Goal: Contribute content: Contribute content

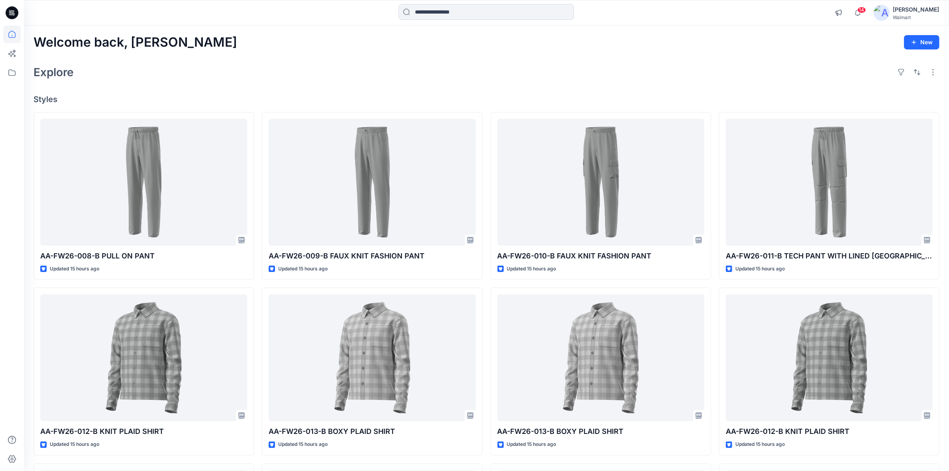
click at [313, 57] on div "Welcome back, Shabbir New Explore Styles AA-FW26-008-B PULL ON PANT Updated 15 …" at bounding box center [486, 346] width 925 height 643
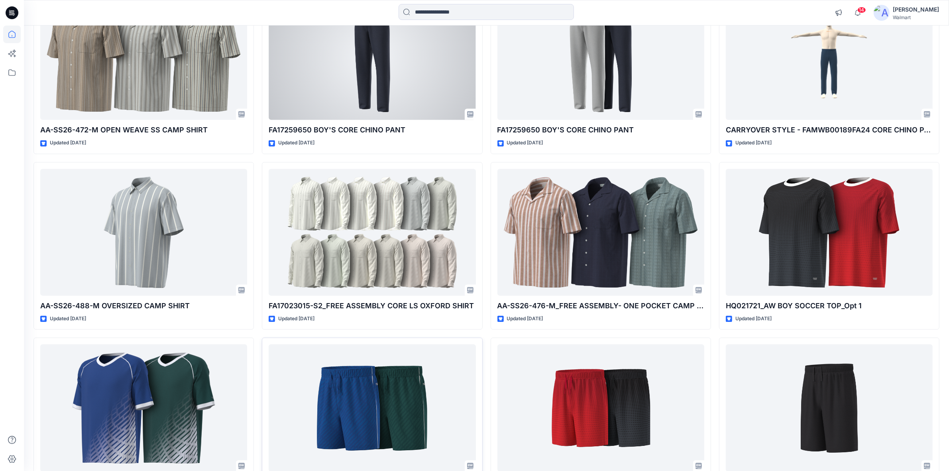
scroll to position [2256, 0]
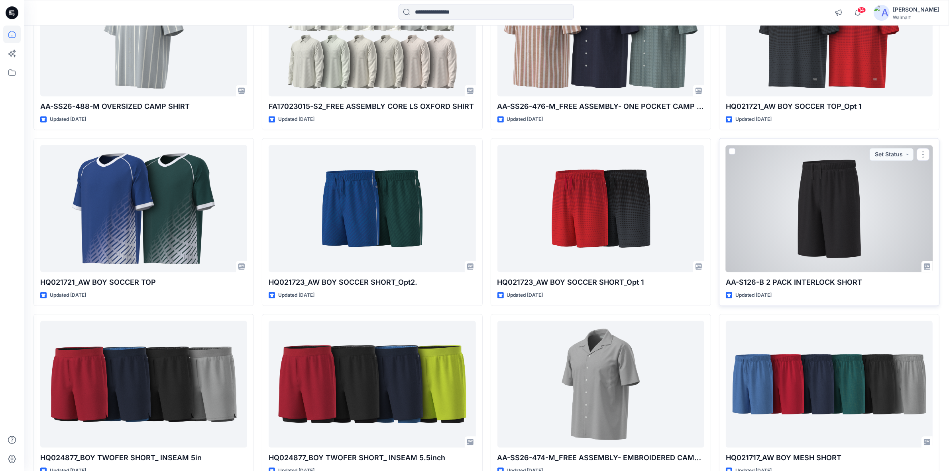
click at [768, 212] on div at bounding box center [829, 208] width 207 height 127
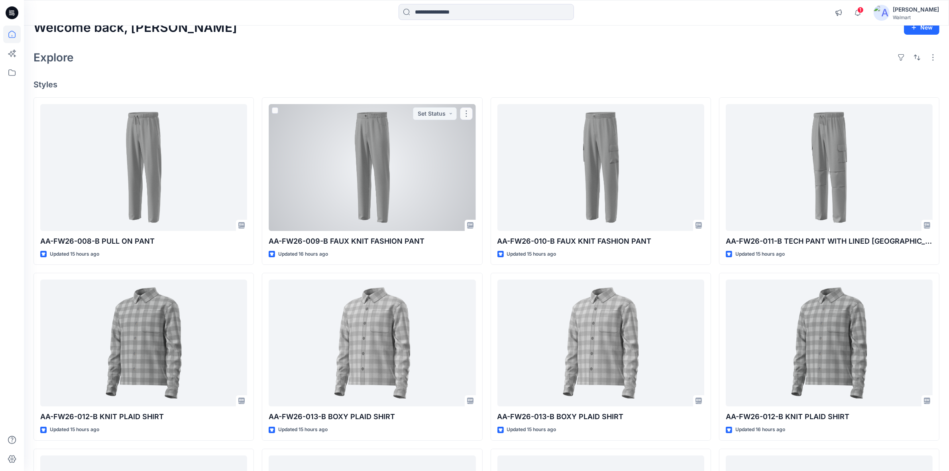
scroll to position [0, 0]
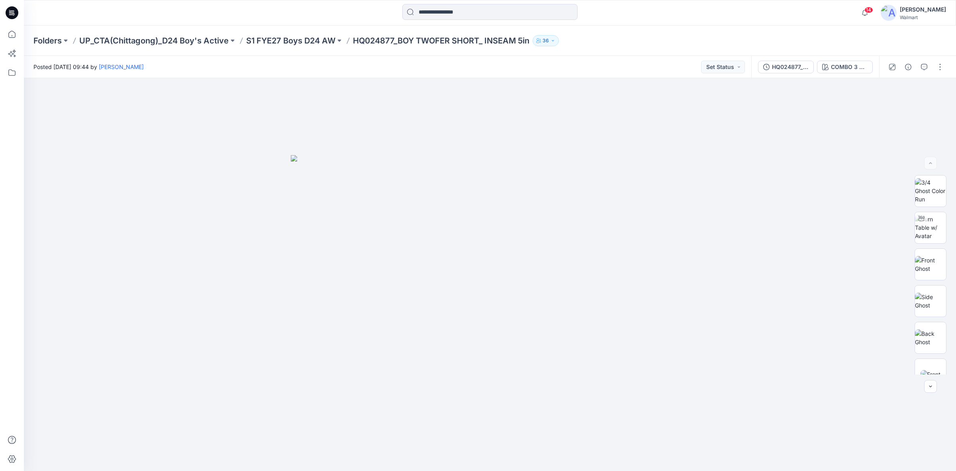
click at [624, 35] on div "Folders UP_CTA(Chittagong)_D24 Boy's Active S1 FYE27 Boys D24 AW HQ024877_BOY T…" at bounding box center [458, 40] width 851 height 11
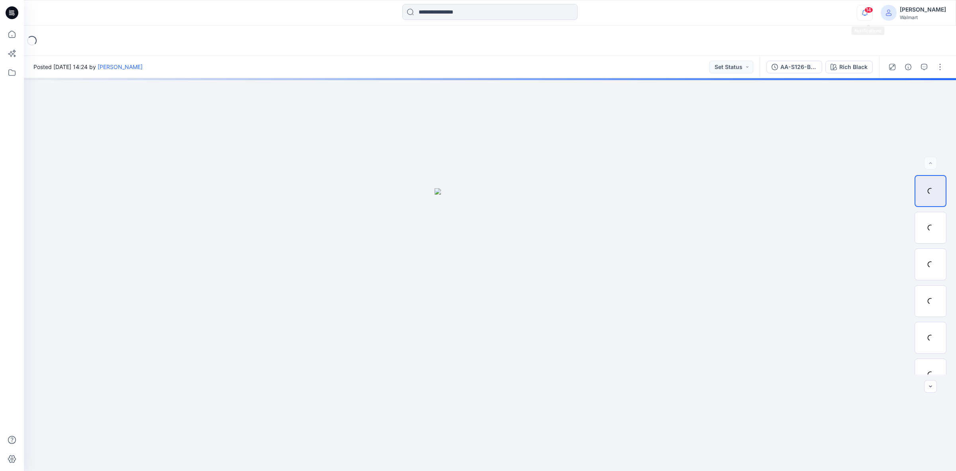
click at [871, 14] on icon "button" at bounding box center [864, 13] width 15 height 16
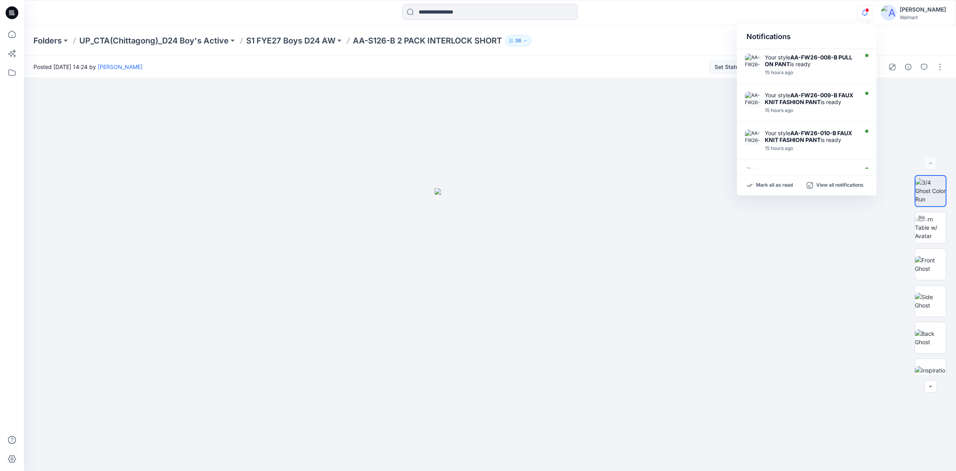
click at [673, 9] on div at bounding box center [490, 13] width 466 height 18
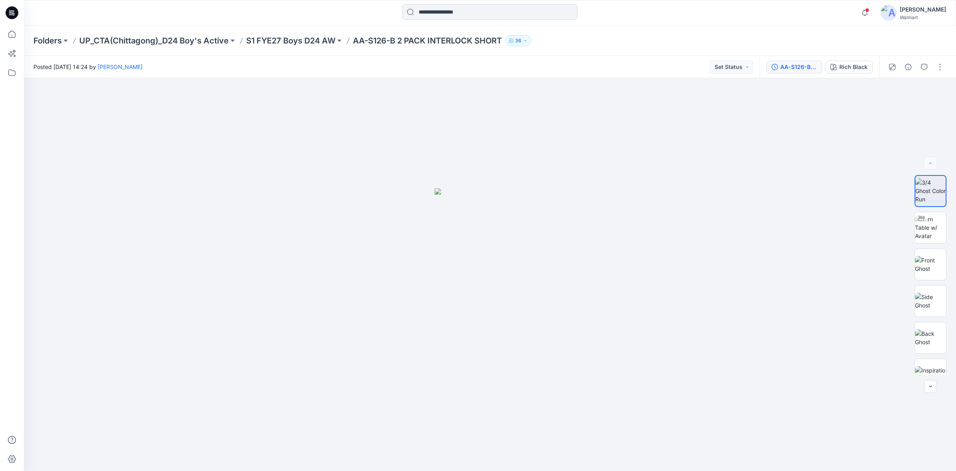
click at [803, 61] on button "AA-S126-B 2 PACK INTERLOCK SHORT" at bounding box center [795, 67] width 56 height 13
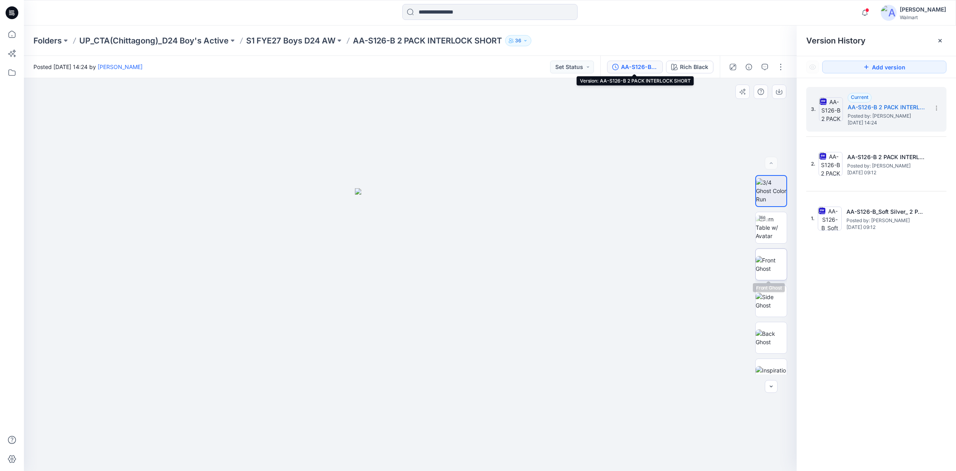
scroll to position [89, 0]
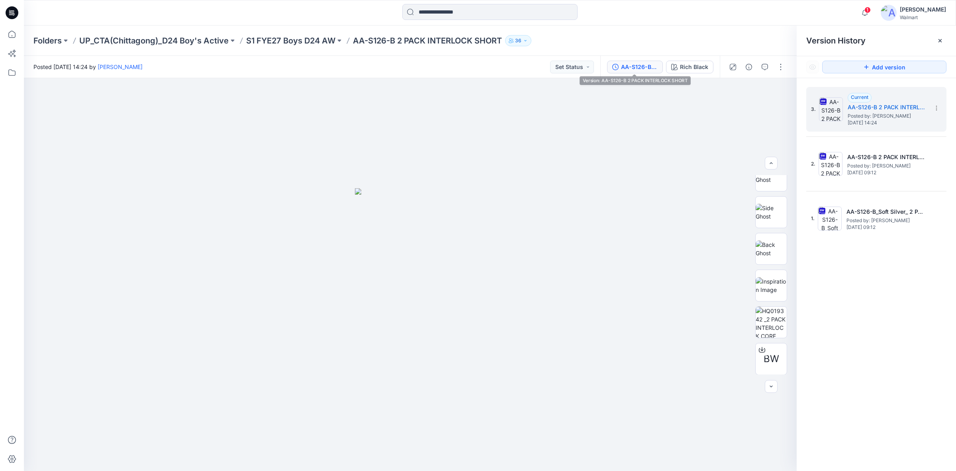
click at [286, 13] on div at bounding box center [490, 13] width 466 height 18
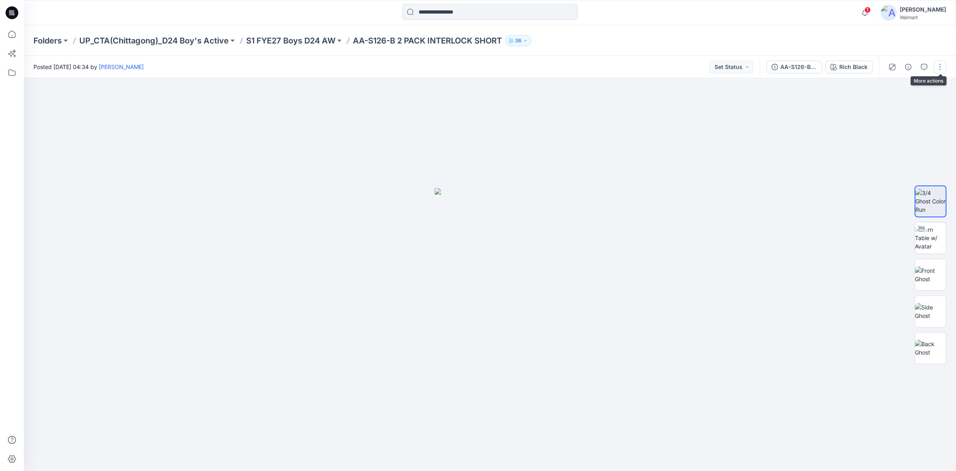
click at [943, 66] on button "button" at bounding box center [940, 67] width 13 height 13
click at [917, 103] on button "Edit" at bounding box center [906, 107] width 73 height 15
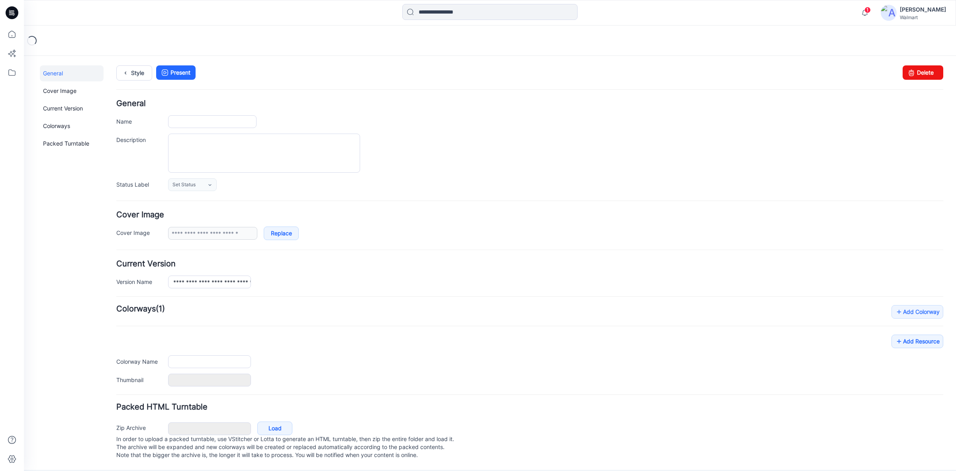
type input "**********"
type textarea "**********"
type input "**********"
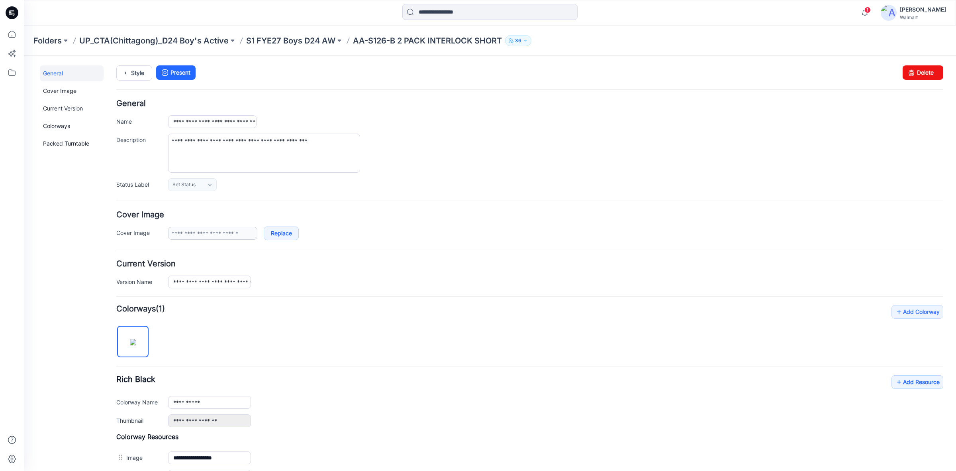
scroll to position [164, 0]
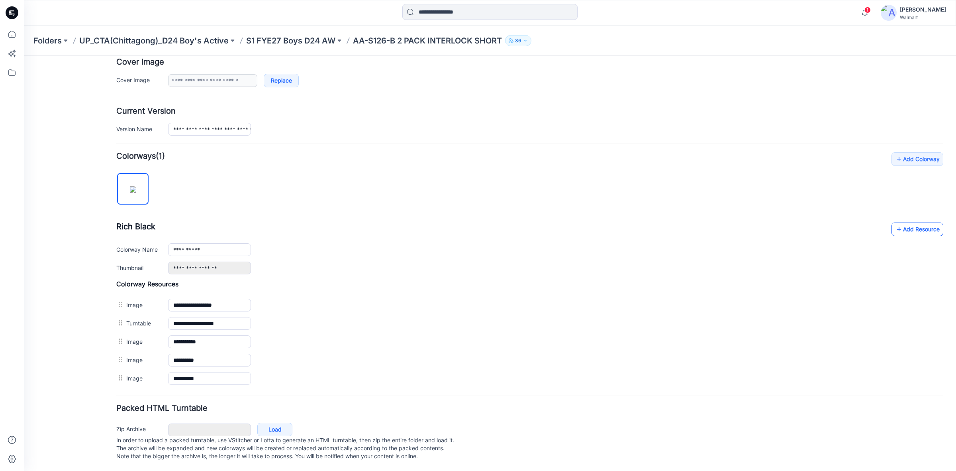
click at [921, 222] on link "Add Resource" at bounding box center [918, 229] width 52 height 14
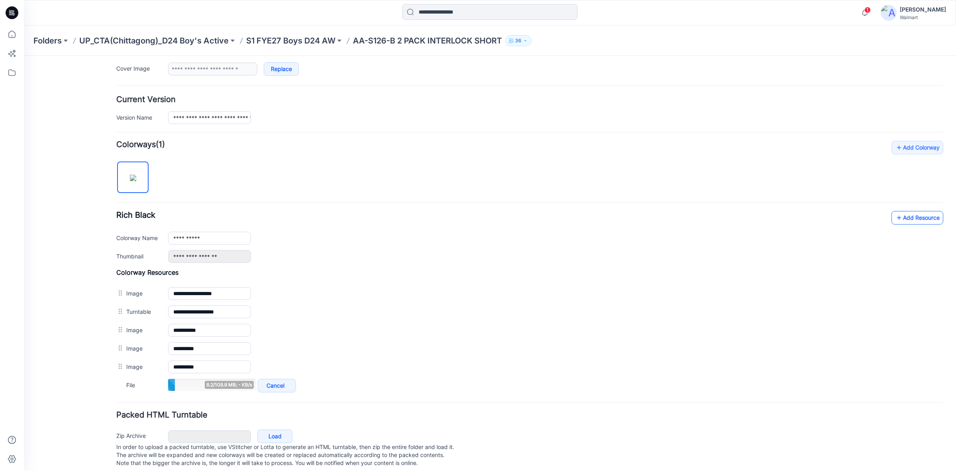
click at [905, 216] on link "Add Resource" at bounding box center [918, 218] width 52 height 14
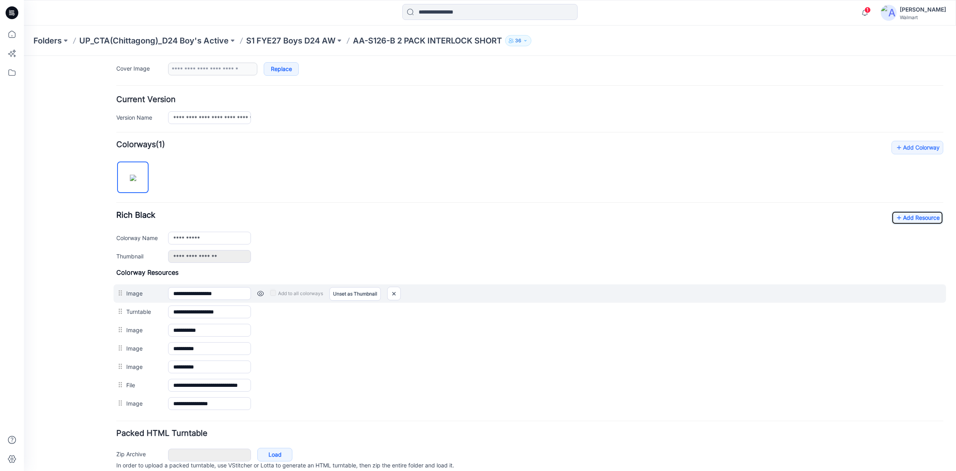
scroll to position [201, 0]
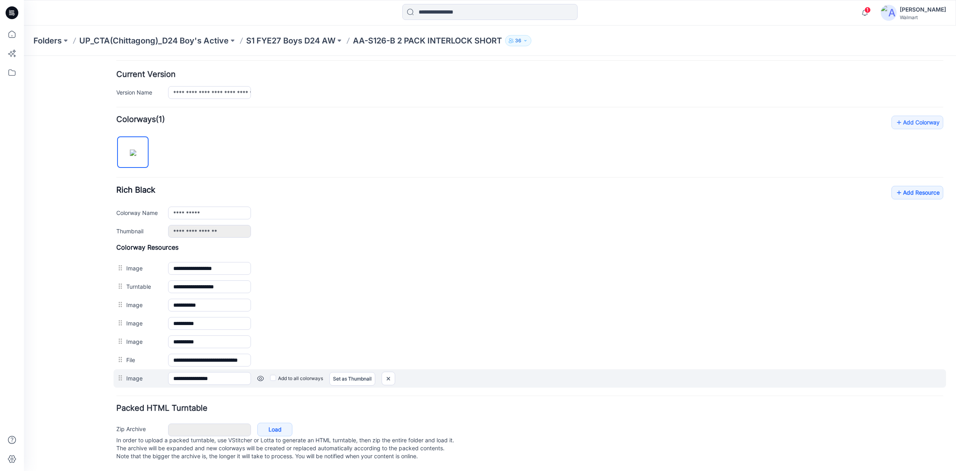
click at [262, 375] on link at bounding box center [260, 378] width 6 height 6
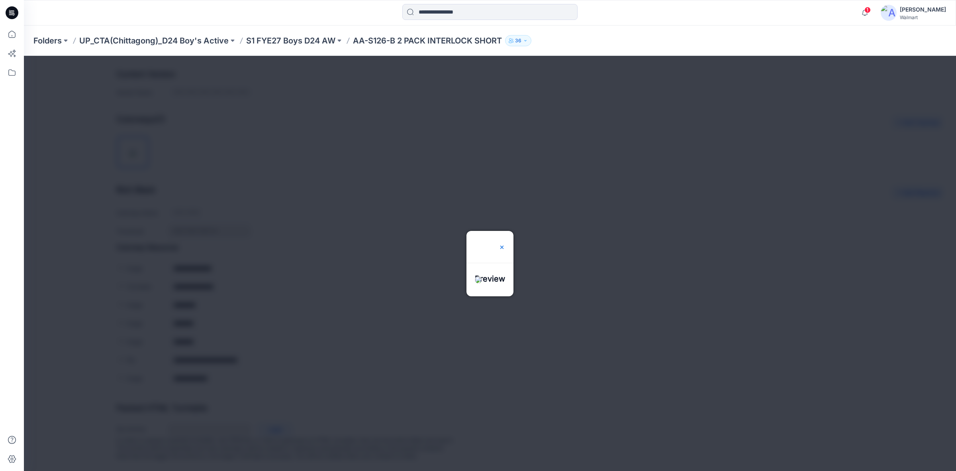
click at [505, 244] on img at bounding box center [502, 247] width 6 height 6
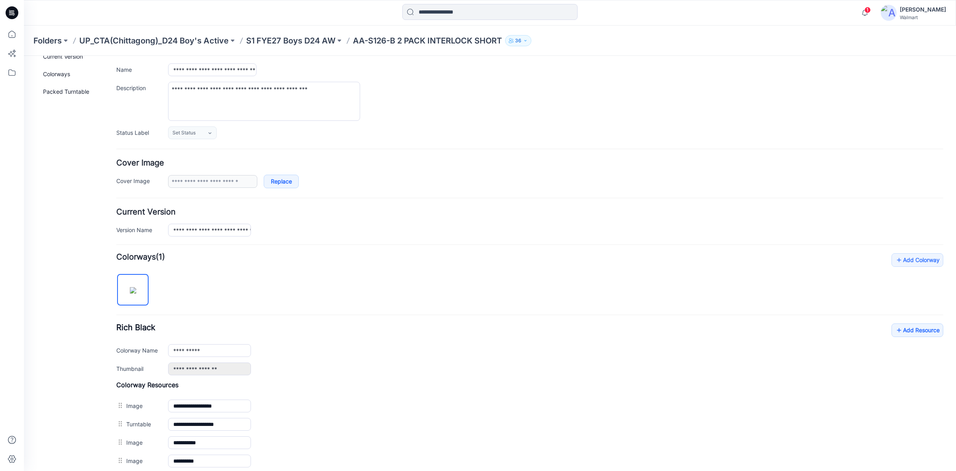
scroll to position [0, 0]
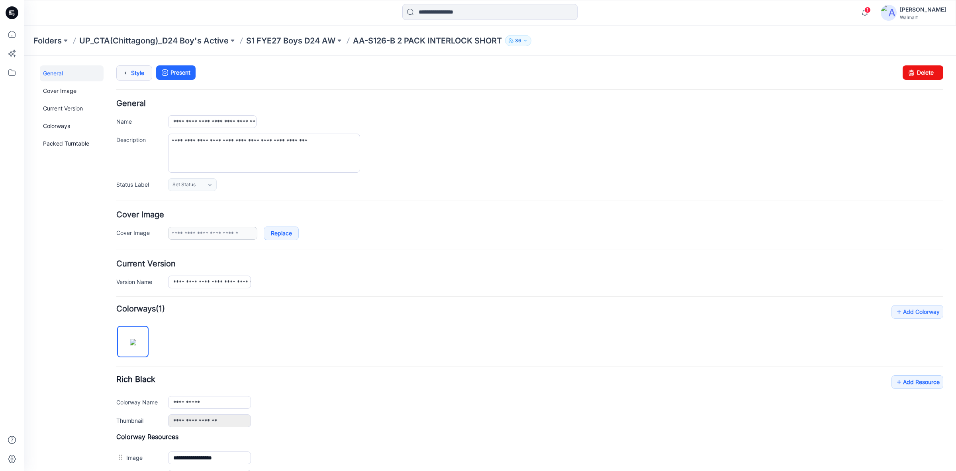
drag, startPoint x: 122, startPoint y: 70, endPoint x: 126, endPoint y: 76, distance: 7.7
click at [122, 70] on icon at bounding box center [125, 73] width 11 height 14
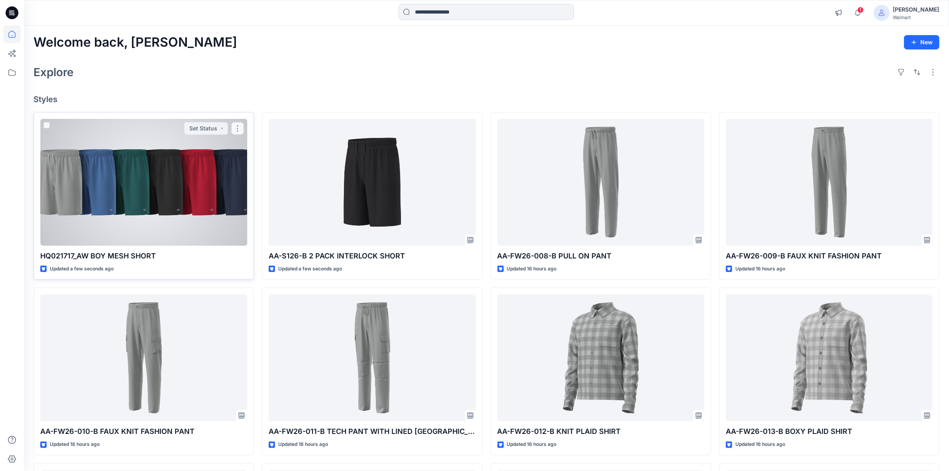
click at [100, 210] on div at bounding box center [143, 182] width 207 height 127
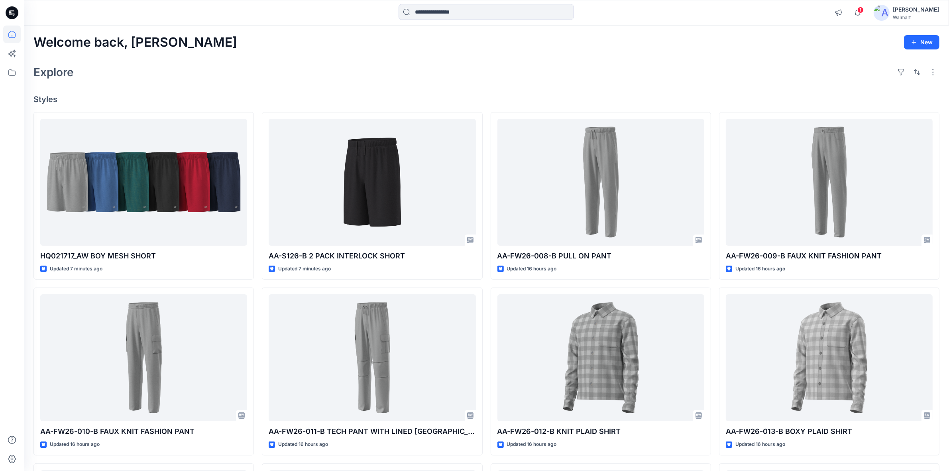
click at [331, 62] on div "Welcome back, Shabbir New Explore Styles HQ021717_AW BOY MESH SHORT Updated 7 m…" at bounding box center [486, 346] width 925 height 643
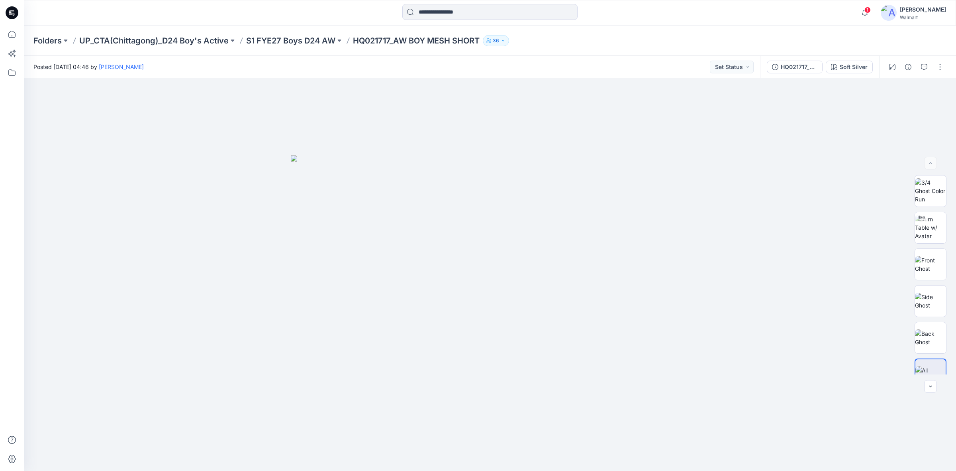
click at [684, 6] on div at bounding box center [490, 13] width 466 height 18
click at [690, 38] on div "Folders UP_CTA(Chittagong)_D24 Boy's Active S1 FYE27 Boys D24 AW HQ021717_AW BO…" at bounding box center [458, 40] width 851 height 11
click at [845, 68] on div "Soft Silver" at bounding box center [854, 67] width 28 height 9
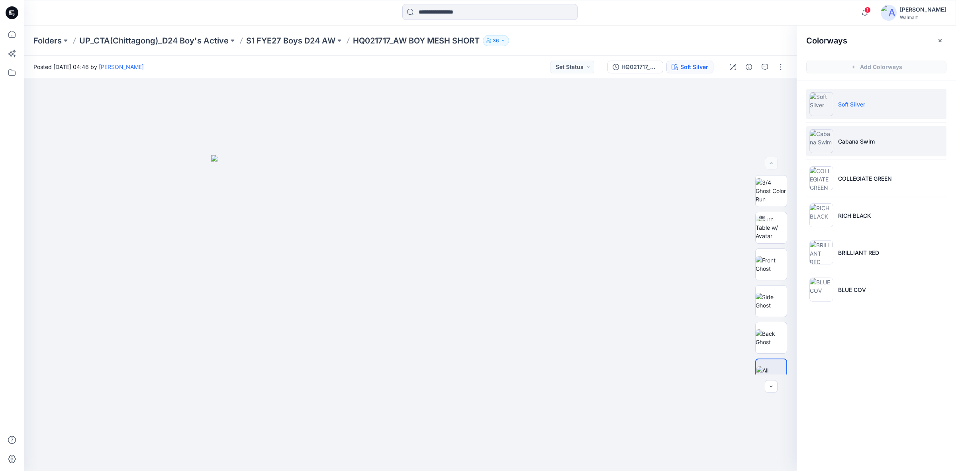
click at [865, 141] on p "Cabana Swim" at bounding box center [856, 141] width 37 height 8
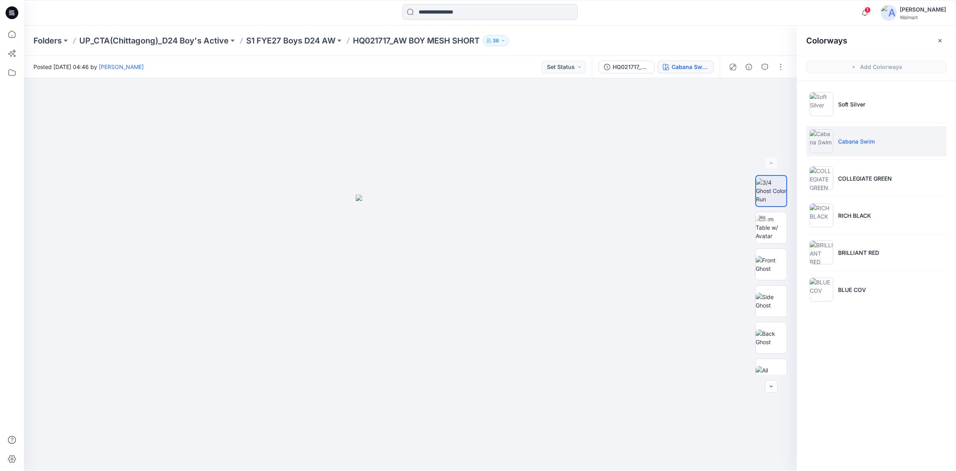
click at [896, 235] on ul "Soft Silver Cabana Swim COLLEGIATE GREEN RICH BLACK BRILLIANT RED BLUE COV" at bounding box center [876, 196] width 159 height 231
click at [896, 251] on li "BRILLIANT RED" at bounding box center [876, 252] width 140 height 30
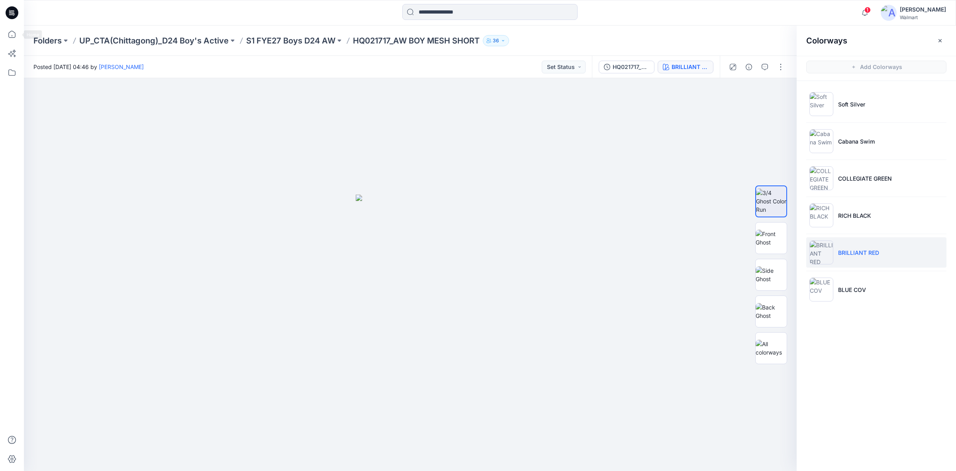
click at [11, 20] on icon at bounding box center [12, 12] width 13 height 25
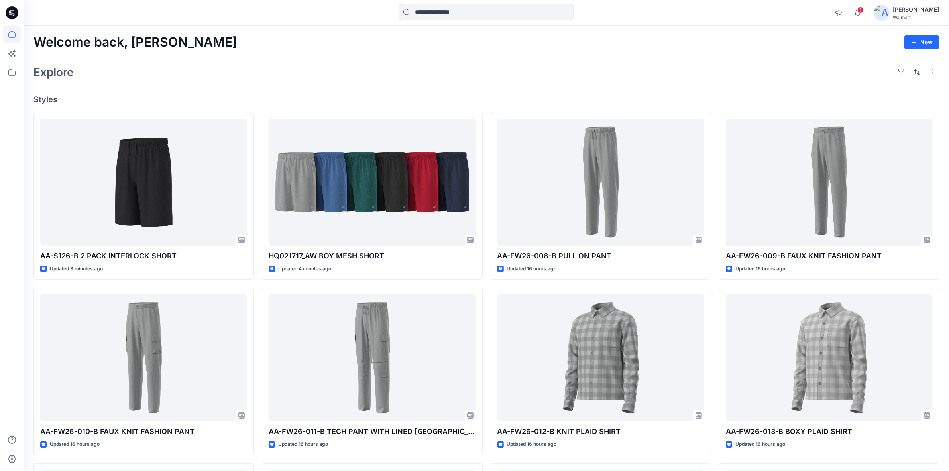
click at [689, 58] on div "Welcome back, [PERSON_NAME] New Explore Styles AA-S126-B 2 PACK INTERLOCK SHORT…" at bounding box center [486, 346] width 925 height 643
click at [863, 11] on span "1" at bounding box center [860, 10] width 6 height 6
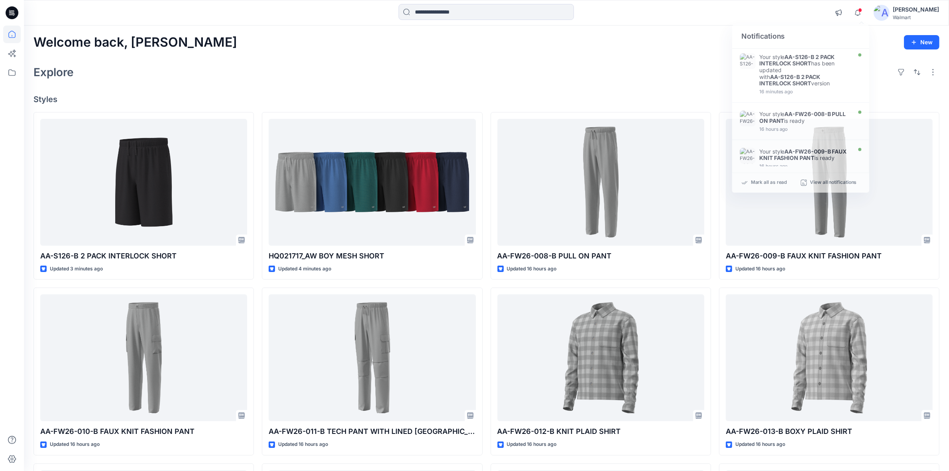
click at [679, 64] on div "Explore" at bounding box center [486, 72] width 906 height 19
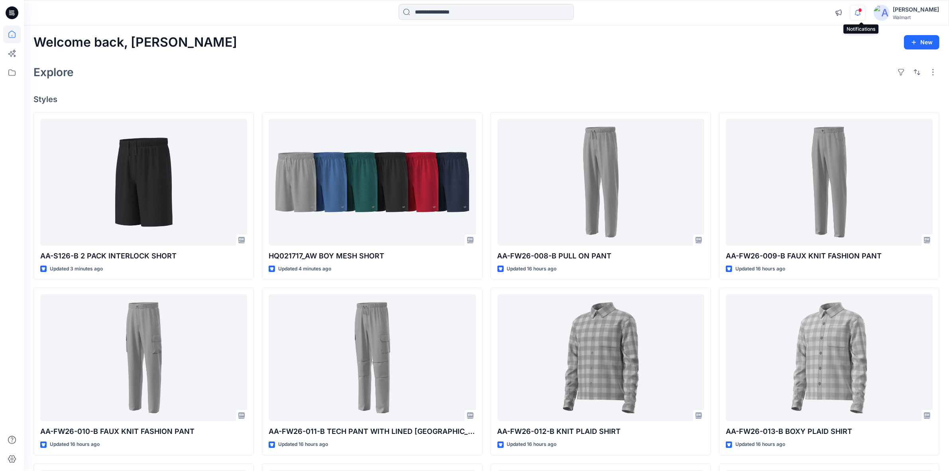
click at [861, 13] on icon "button" at bounding box center [857, 13] width 15 height 16
click at [665, 62] on div "Welcome back, [PERSON_NAME] New Explore Styles AA-S126-B 2 PACK INTERLOCK SHORT…" at bounding box center [486, 346] width 925 height 643
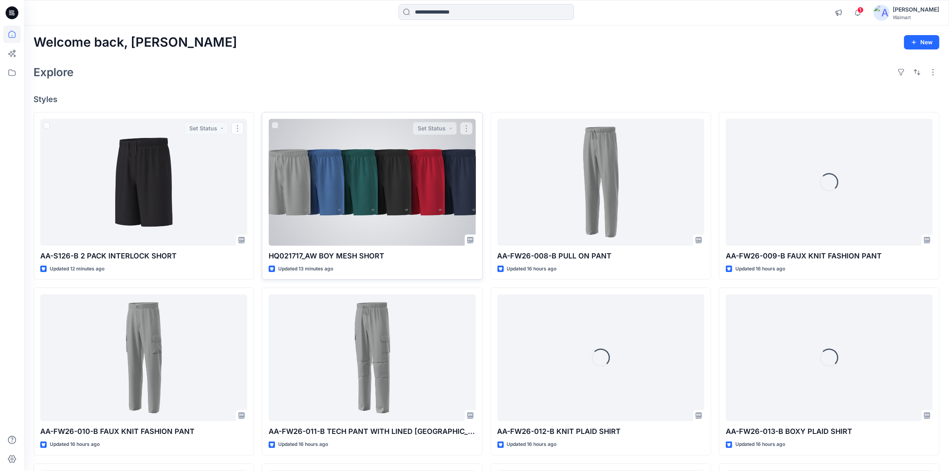
click at [355, 194] on div at bounding box center [372, 182] width 207 height 127
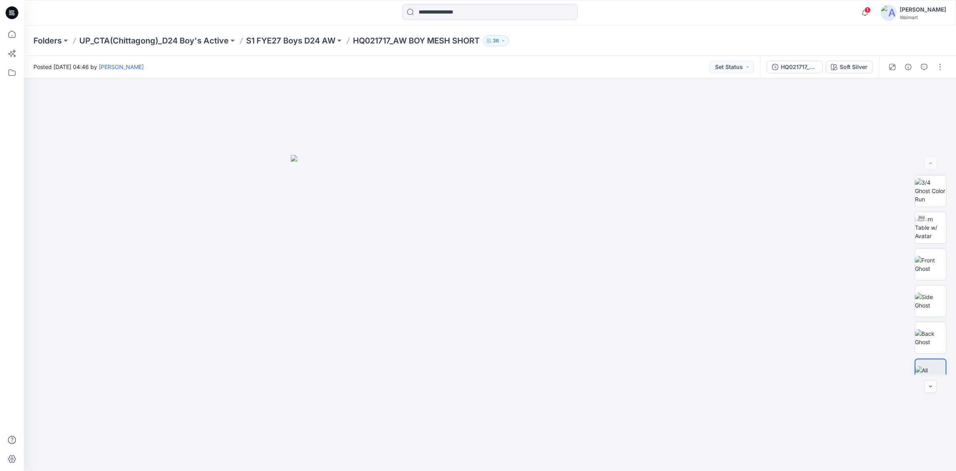
click at [724, 43] on div "Folders UP_CTA(Chittagong)_D24 Boy's Active S1 FYE27 Boys D24 AW HQ021717_AW BO…" at bounding box center [458, 40] width 851 height 11
click at [941, 66] on button "button" at bounding box center [940, 67] width 13 height 13
click at [893, 108] on p "Edit" at bounding box center [889, 107] width 10 height 8
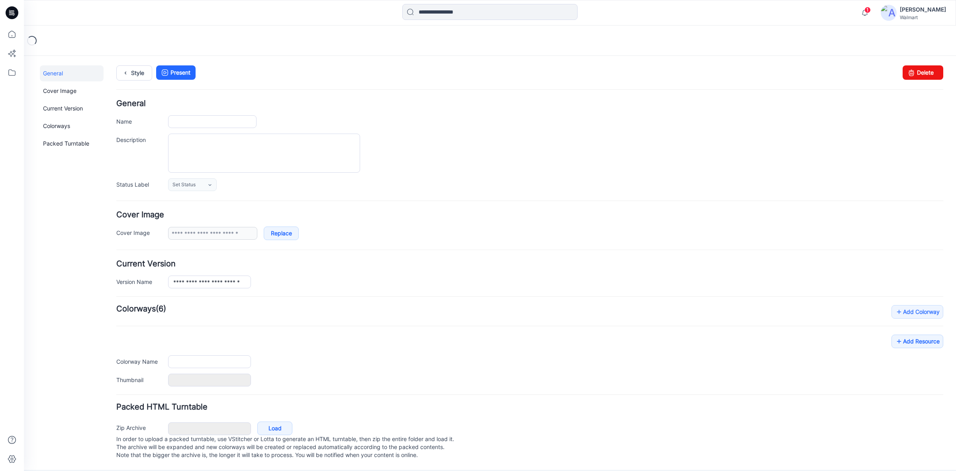
type input "**********"
type textarea "**********"
type input "**********"
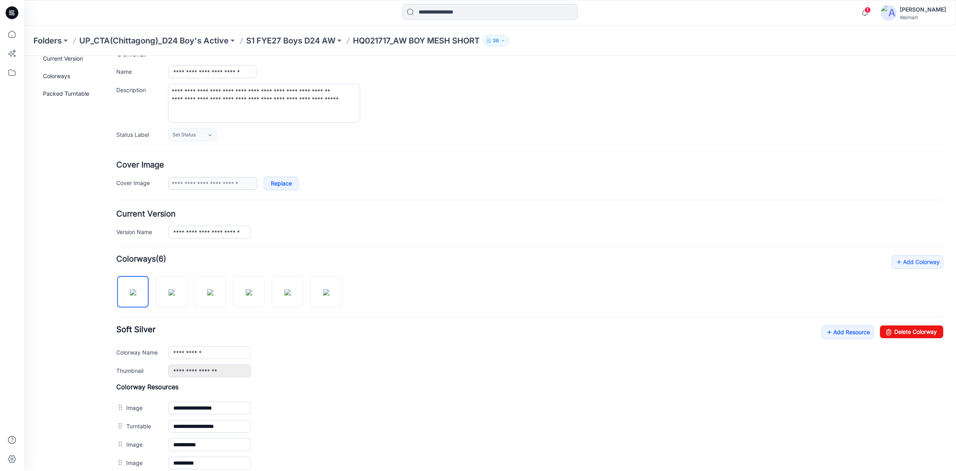
scroll to position [164, 0]
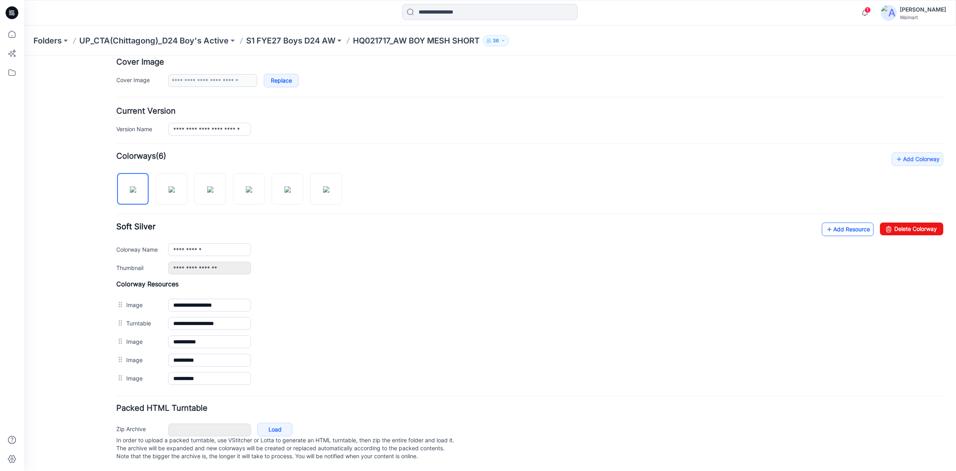
click at [831, 222] on link "Add Resource" at bounding box center [848, 229] width 52 height 14
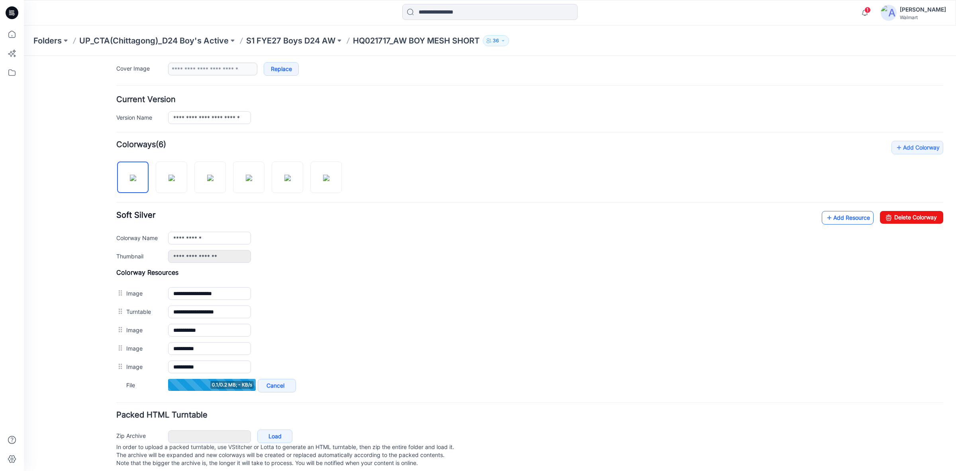
click at [843, 222] on link "Add Resource" at bounding box center [848, 218] width 52 height 14
click at [822, 222] on link "Add Resource" at bounding box center [848, 218] width 52 height 14
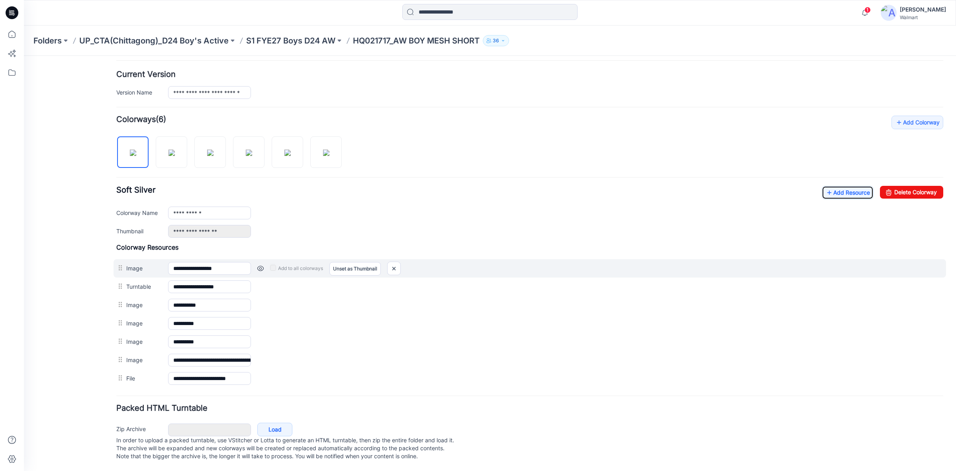
scroll to position [0, 0]
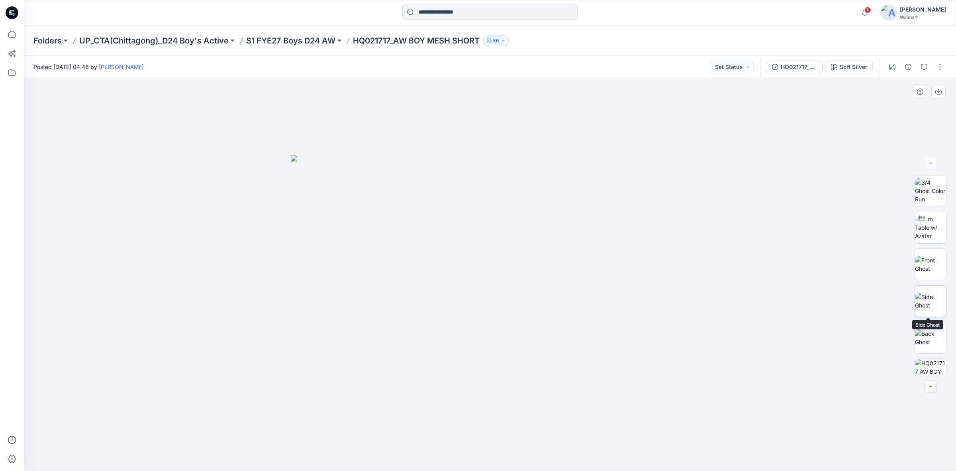
scroll to position [89, 0]
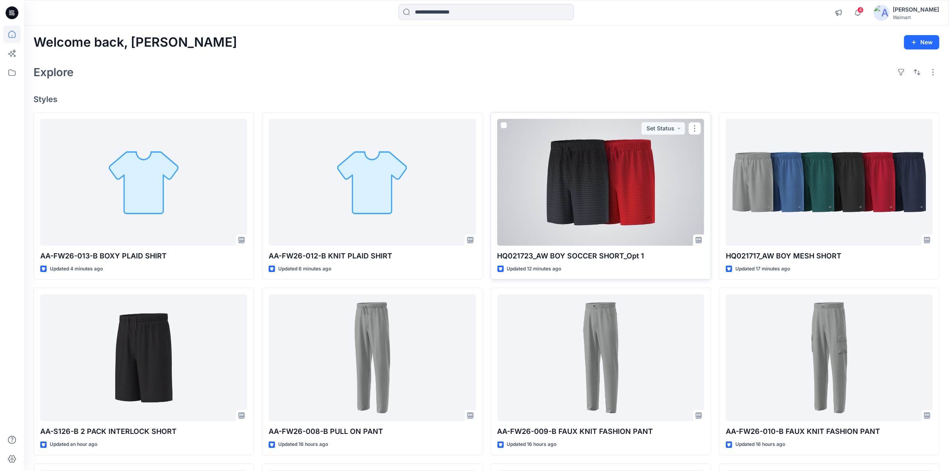
click at [602, 146] on div at bounding box center [600, 182] width 207 height 127
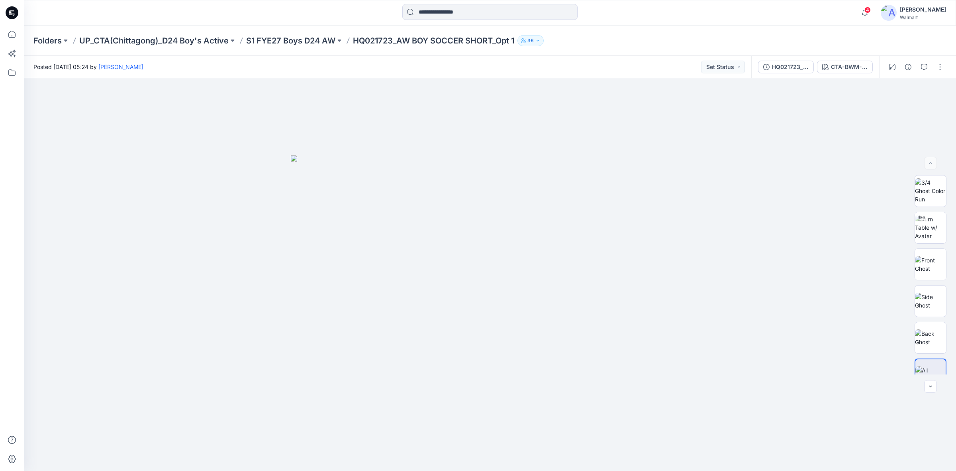
click at [364, 16] on div at bounding box center [490, 13] width 466 height 18
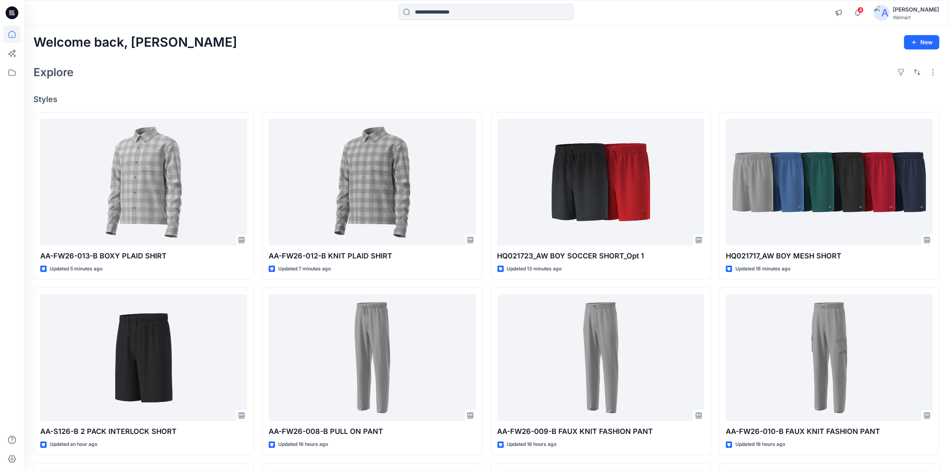
click at [337, 55] on div "Welcome back, Shabbir New Explore Styles AA-FW26-013-B BOXY PLAID SHIRT Updated…" at bounding box center [486, 346] width 925 height 643
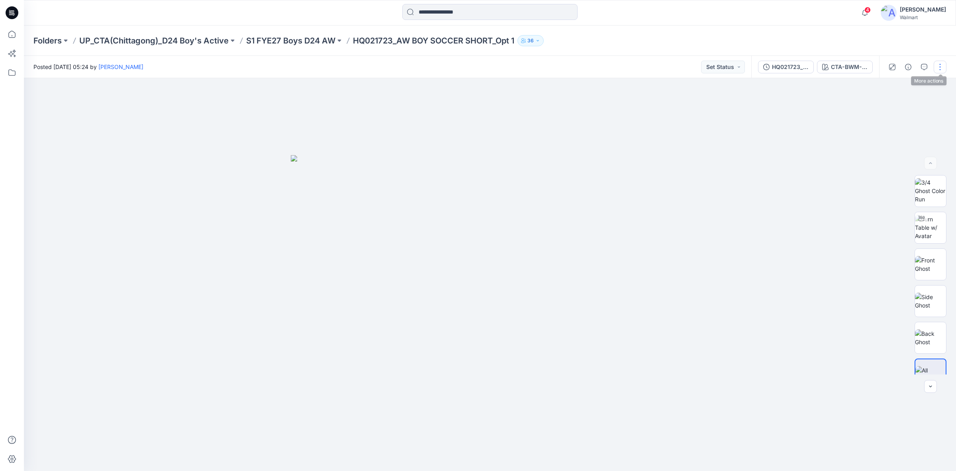
click at [942, 67] on button "button" at bounding box center [940, 67] width 13 height 13
click at [906, 111] on button "Edit" at bounding box center [906, 107] width 73 height 15
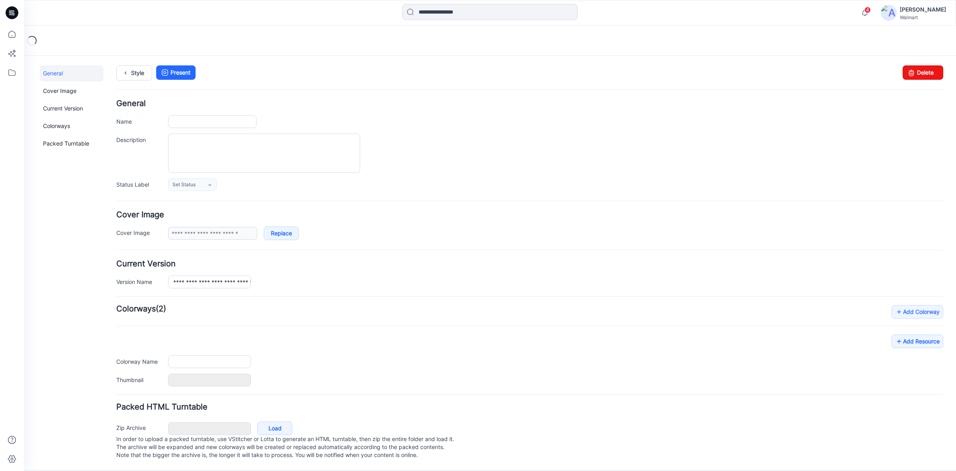
type input "**********"
type textarea "**********"
type input "**********"
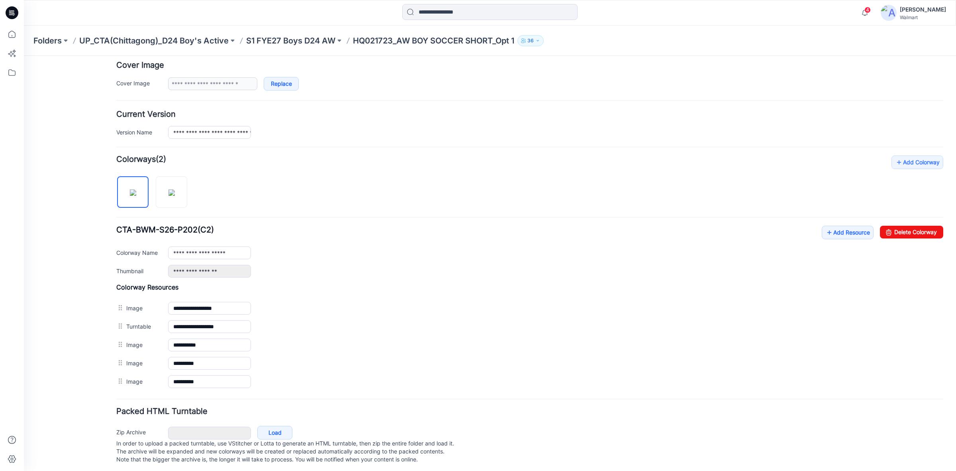
scroll to position [164, 0]
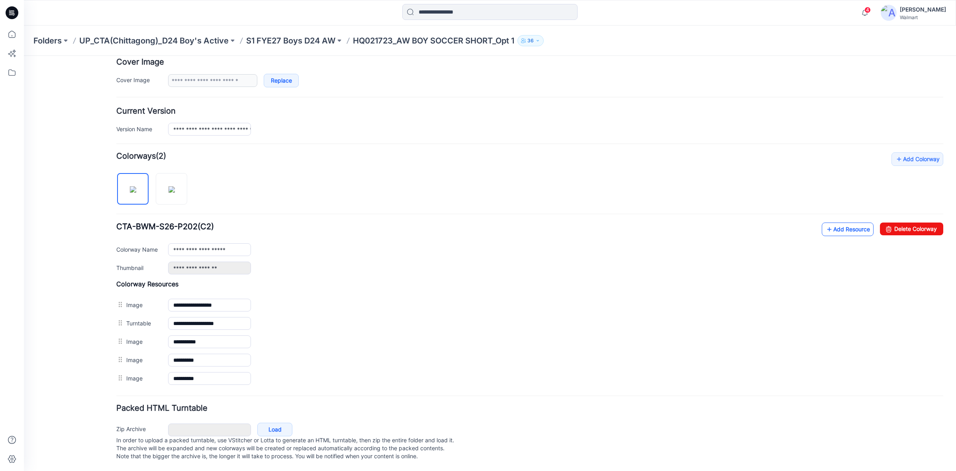
click at [838, 224] on link "Add Resource" at bounding box center [848, 229] width 52 height 14
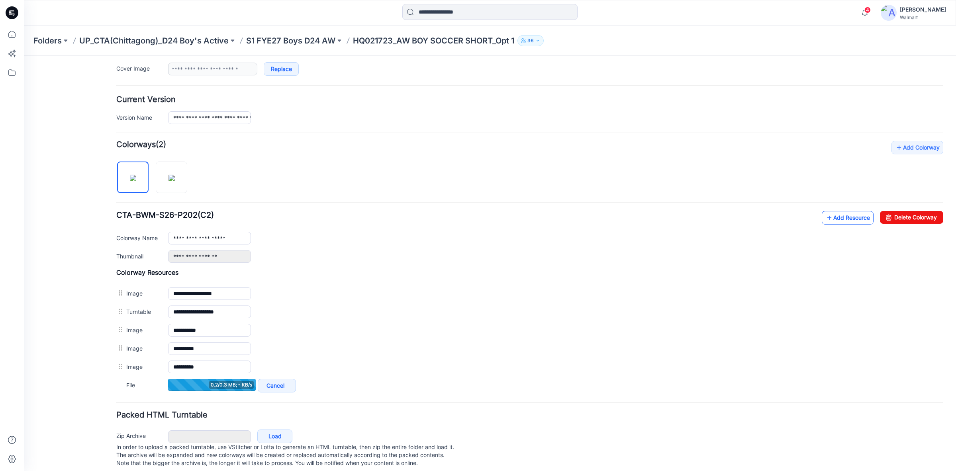
click at [845, 221] on link "Add Resource" at bounding box center [848, 218] width 52 height 14
click at [833, 218] on link "Add Resource" at bounding box center [848, 218] width 52 height 14
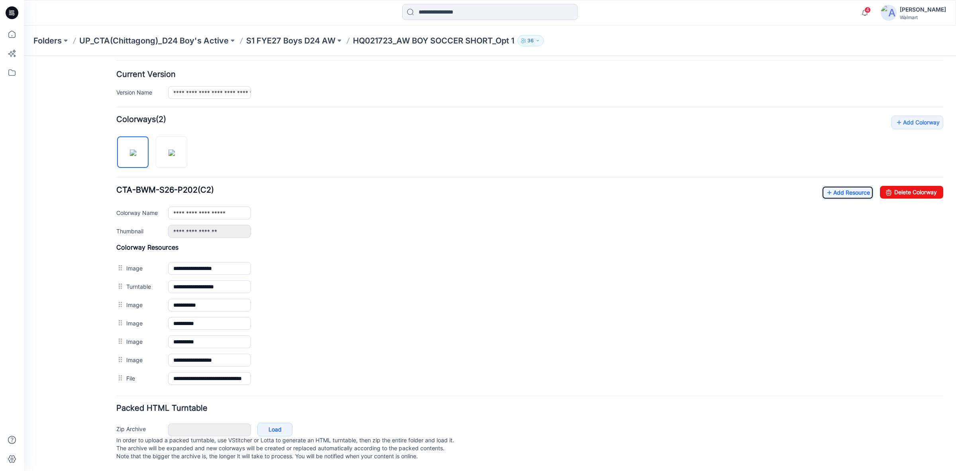
scroll to position [0, 0]
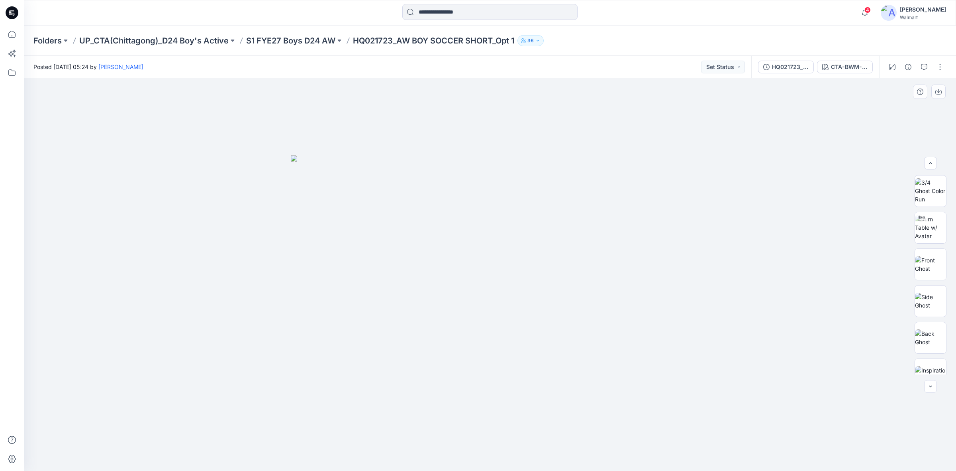
scroll to position [89, 0]
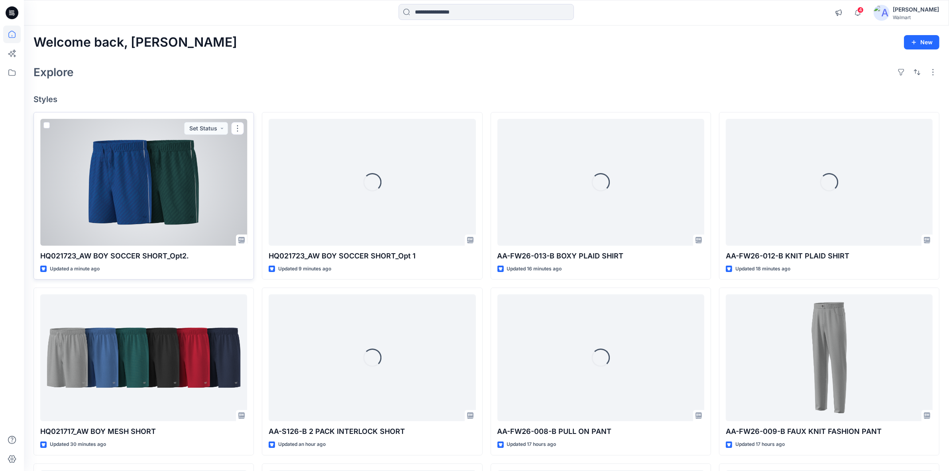
click at [126, 178] on div at bounding box center [143, 182] width 207 height 127
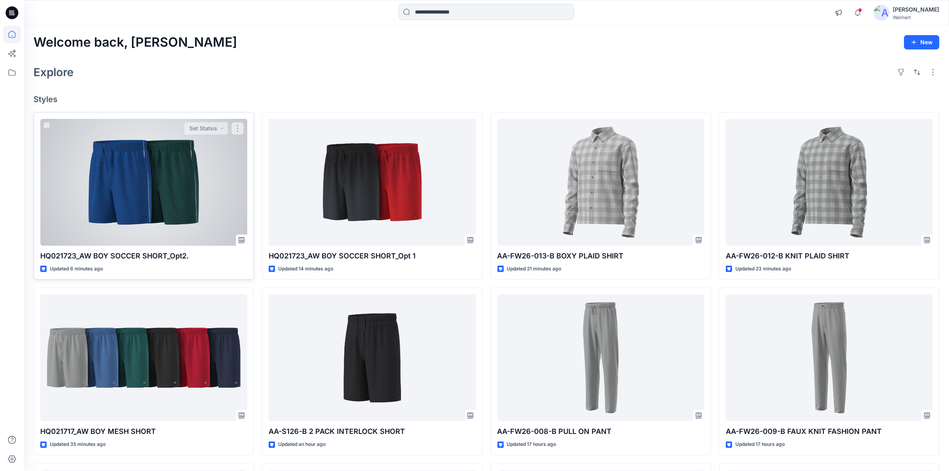
click at [186, 160] on div at bounding box center [143, 182] width 207 height 127
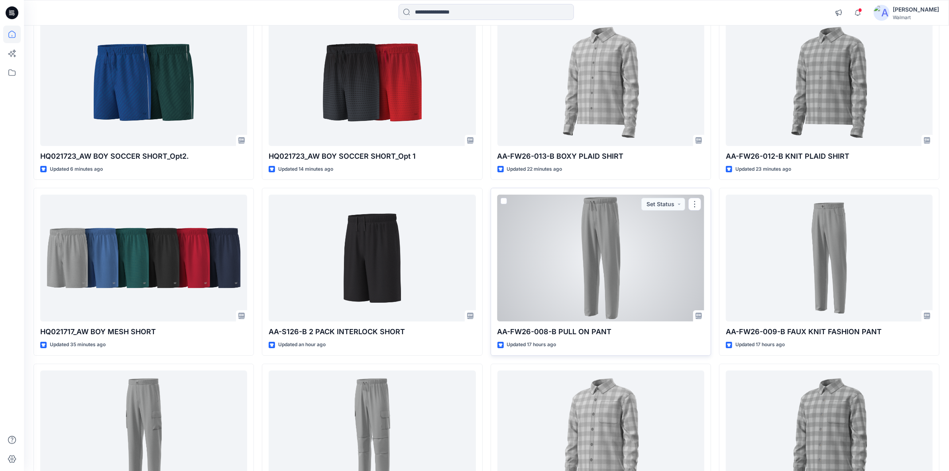
scroll to position [149, 0]
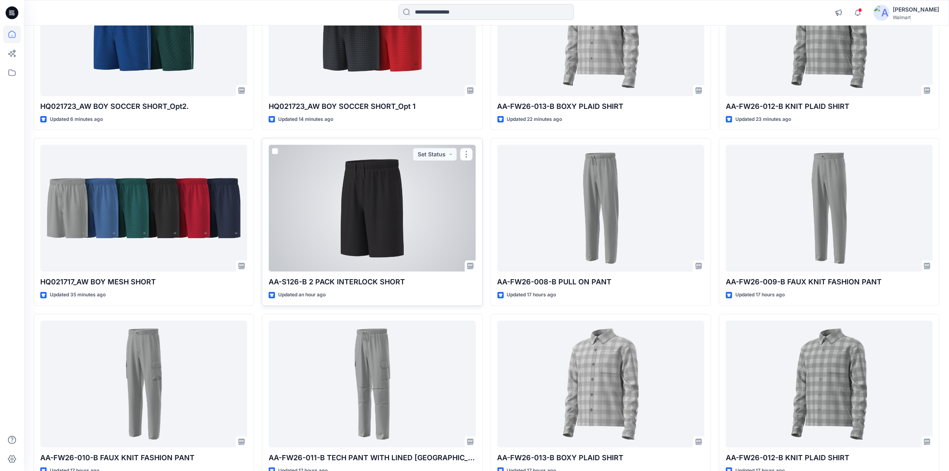
click at [420, 266] on div at bounding box center [372, 208] width 207 height 127
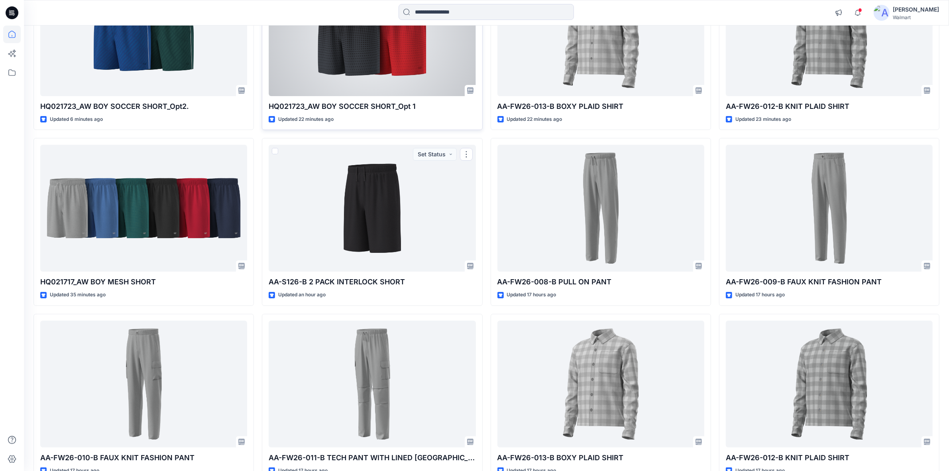
scroll to position [0, 0]
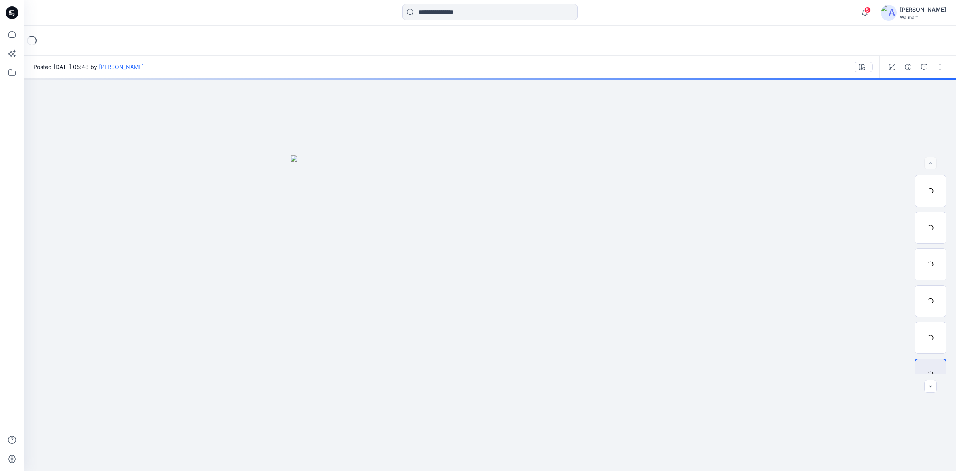
click at [635, 28] on div "Loading..." at bounding box center [490, 40] width 932 height 30
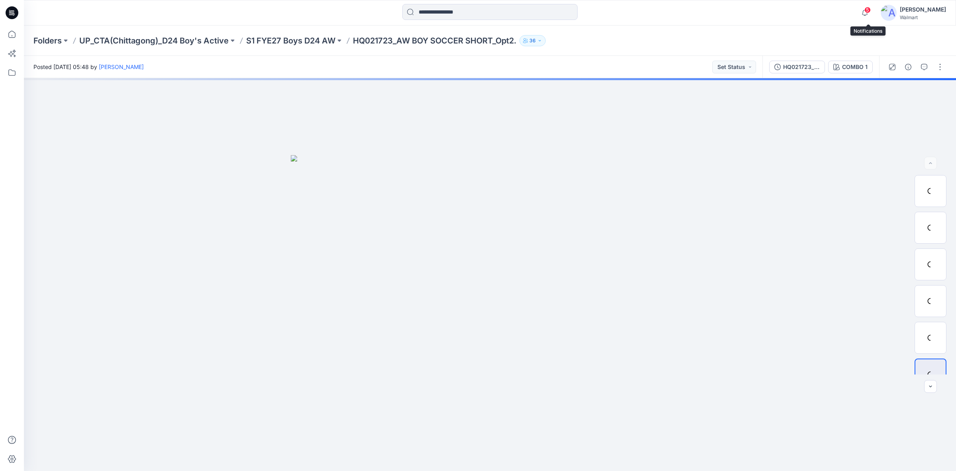
click at [871, 7] on span "5" at bounding box center [868, 10] width 6 height 6
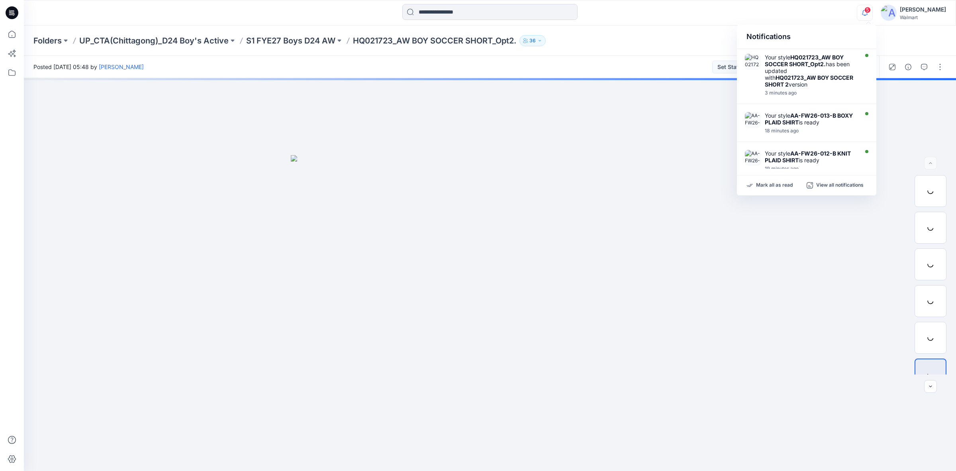
click at [828, 2] on div "5 Notifications Your style HQ021723_AW BOY SOCCER SHORT_Opt2. has been updated …" at bounding box center [490, 12] width 932 height 25
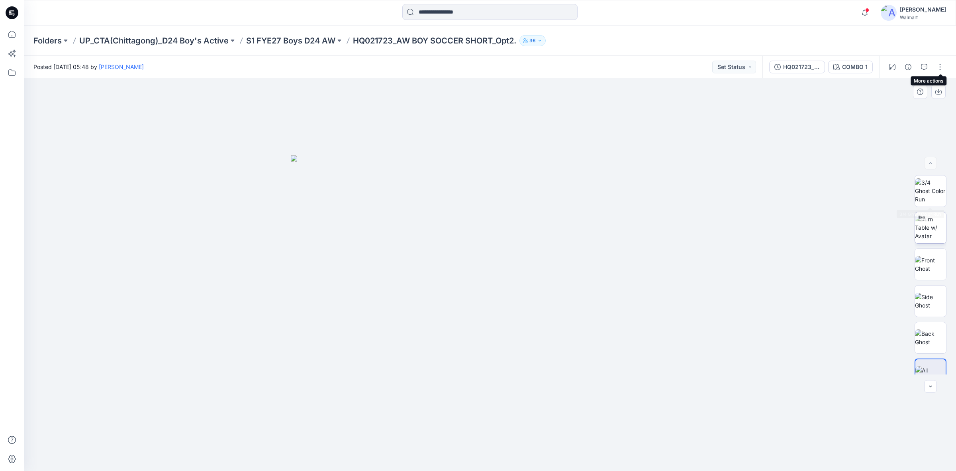
scroll to position [16, 0]
click at [945, 64] on button "button" at bounding box center [940, 67] width 13 height 13
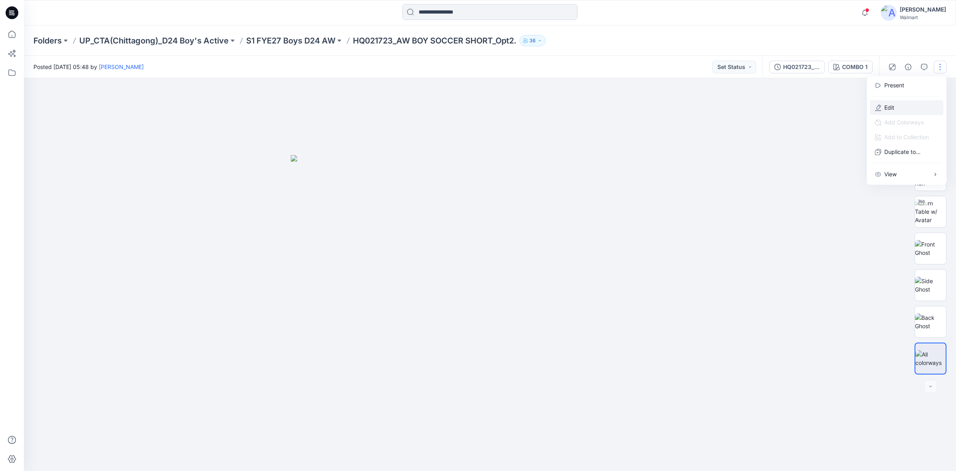
click at [909, 101] on button "Edit" at bounding box center [906, 107] width 73 height 15
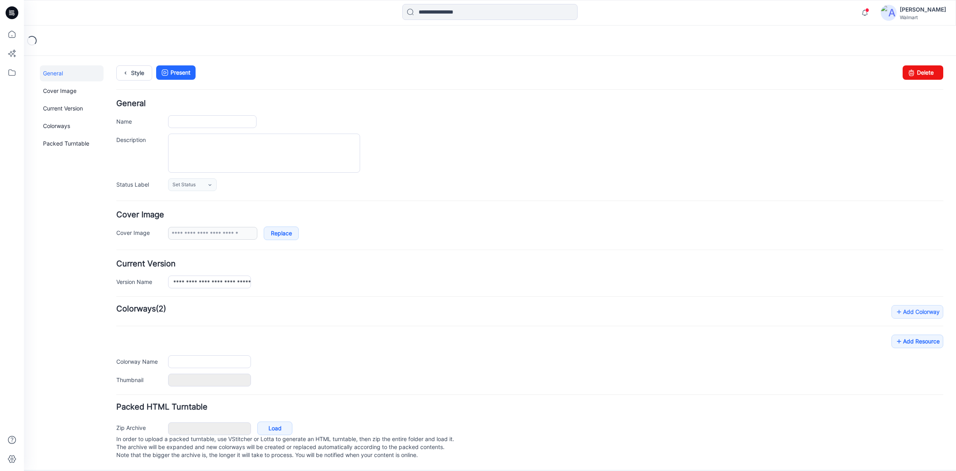
type input "**********"
type textarea "**********"
type input "*******"
type input "**********"
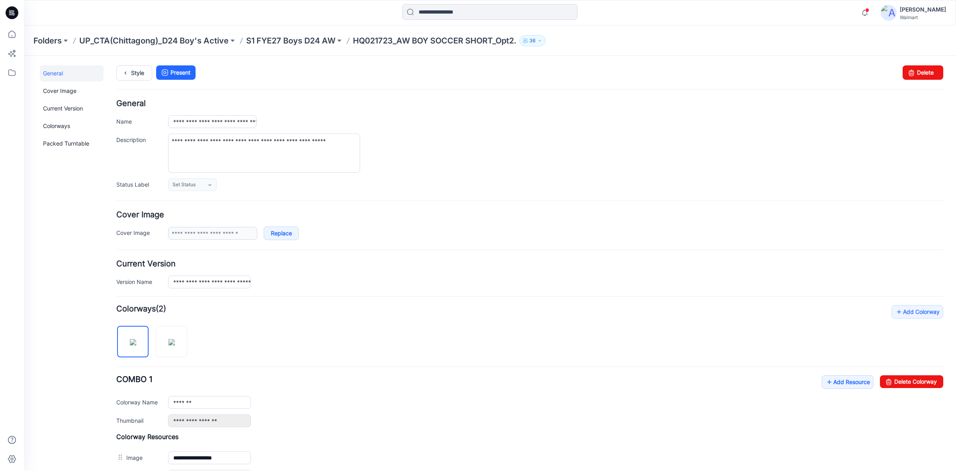
scroll to position [164, 0]
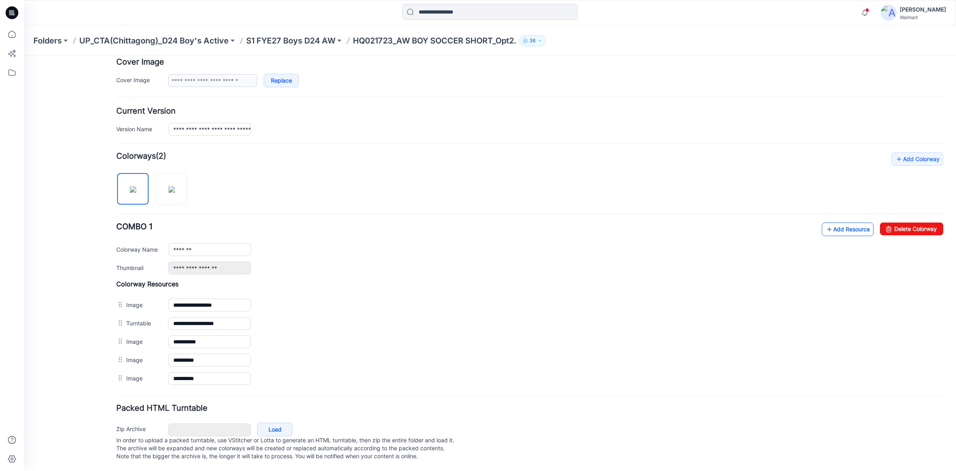
click at [837, 222] on link "Add Resource" at bounding box center [848, 229] width 52 height 14
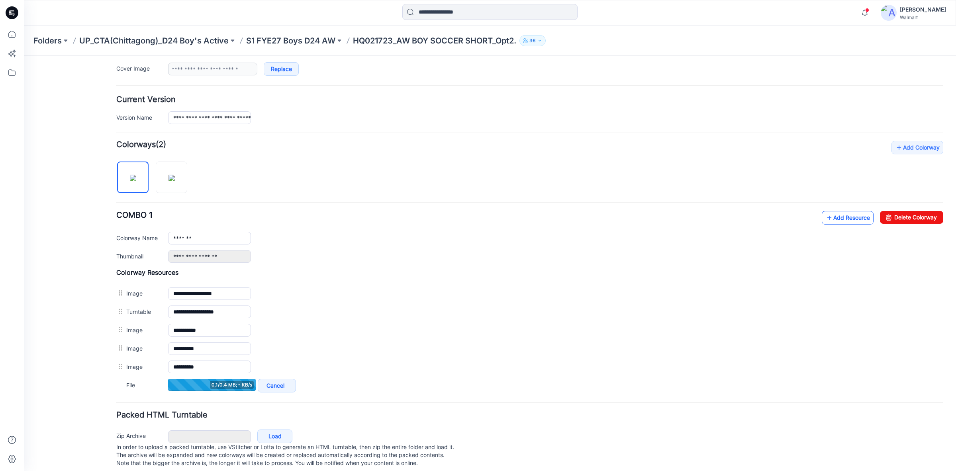
click at [833, 224] on link "Add Resource" at bounding box center [848, 218] width 52 height 14
click at [837, 216] on link "Add Resource" at bounding box center [848, 218] width 52 height 14
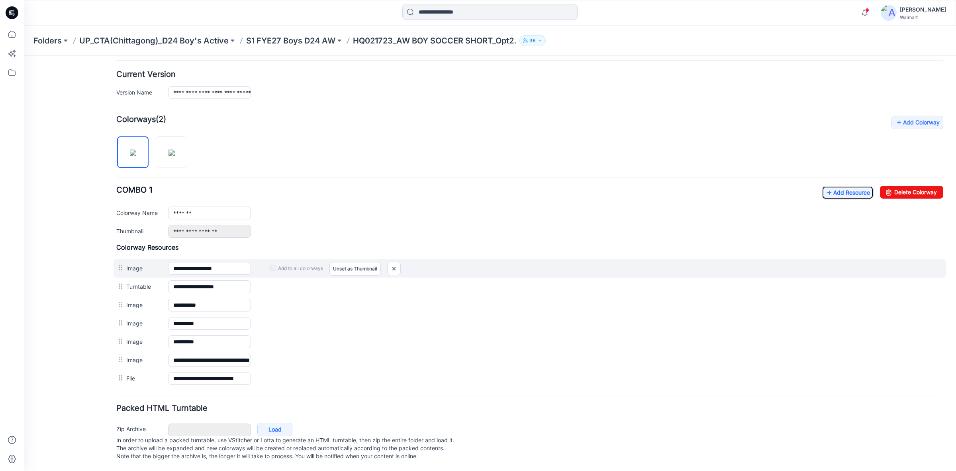
scroll to position [0, 0]
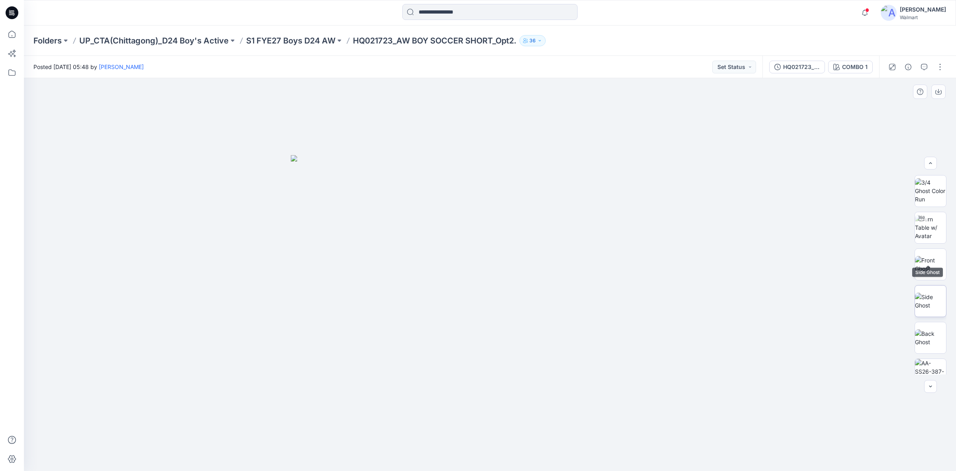
scroll to position [52, 0]
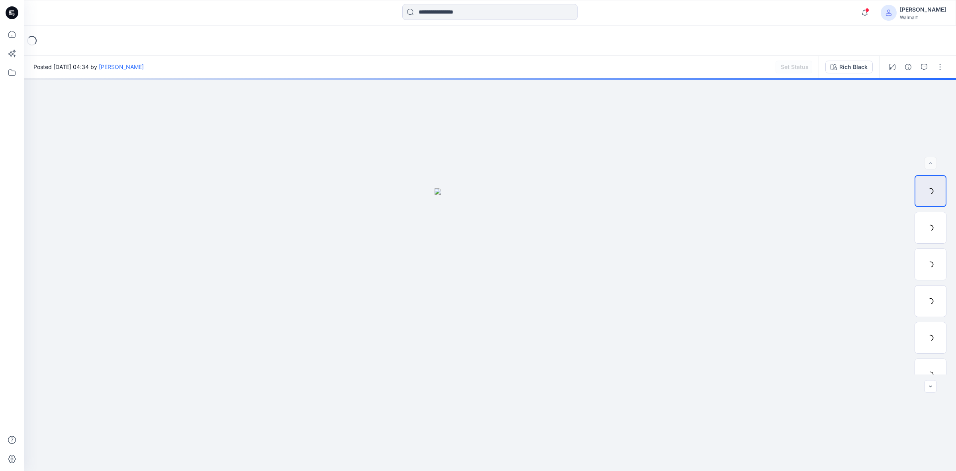
click at [648, 62] on div "Posted Saturday, September 13, 2025 04:34 by Shabbir Hashmi Set Status" at bounding box center [421, 67] width 795 height 22
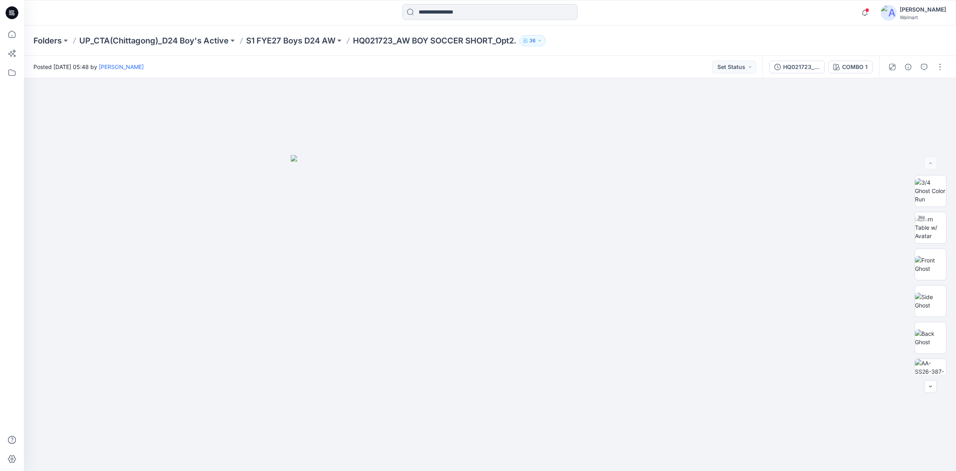
click at [320, 9] on div at bounding box center [490, 13] width 466 height 18
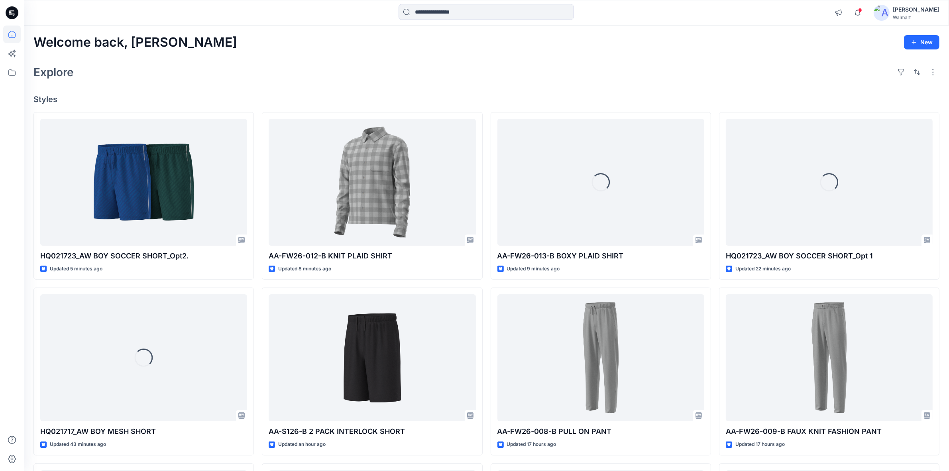
click at [341, 56] on div "Welcome back, [PERSON_NAME] New Explore Styles HQ021723_AW BOY SOCCER SHORT_Opt…" at bounding box center [486, 346] width 925 height 643
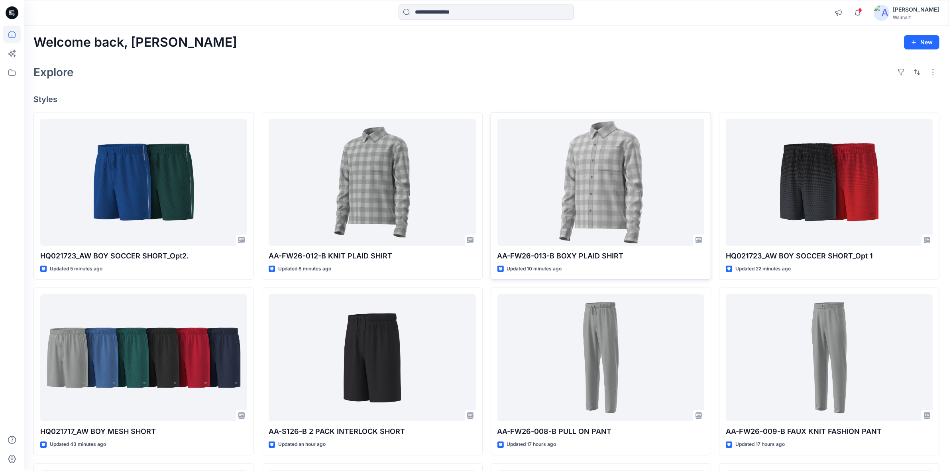
scroll to position [100, 0]
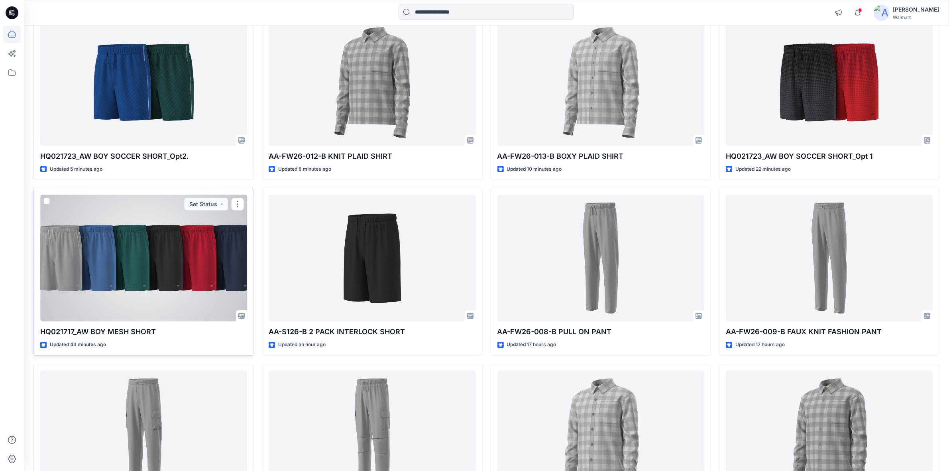
click at [131, 287] on div at bounding box center [143, 257] width 207 height 127
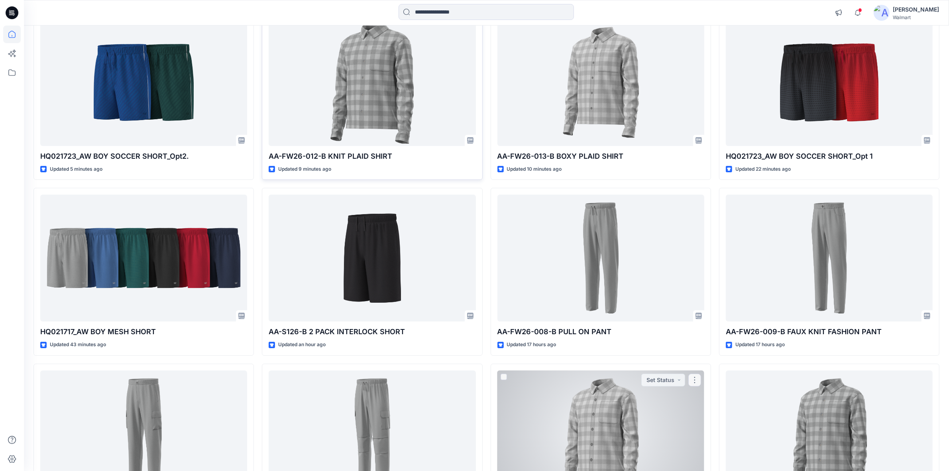
scroll to position [0, 0]
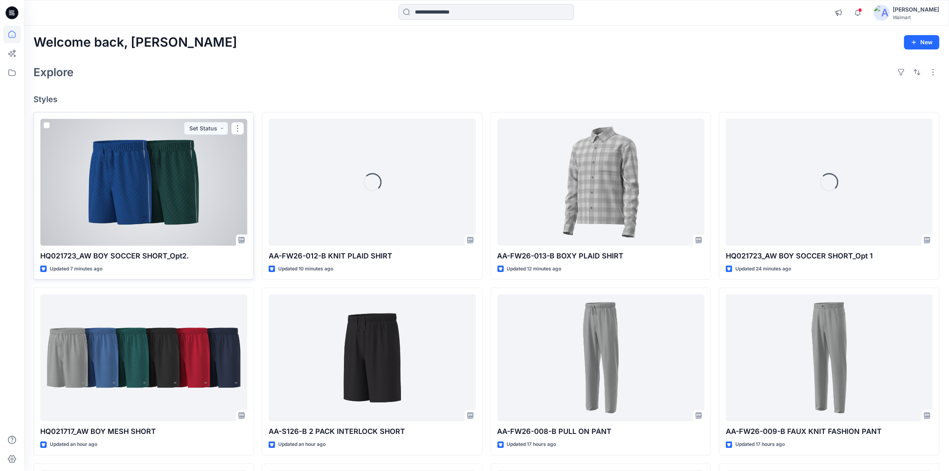
click at [133, 176] on div at bounding box center [143, 182] width 207 height 127
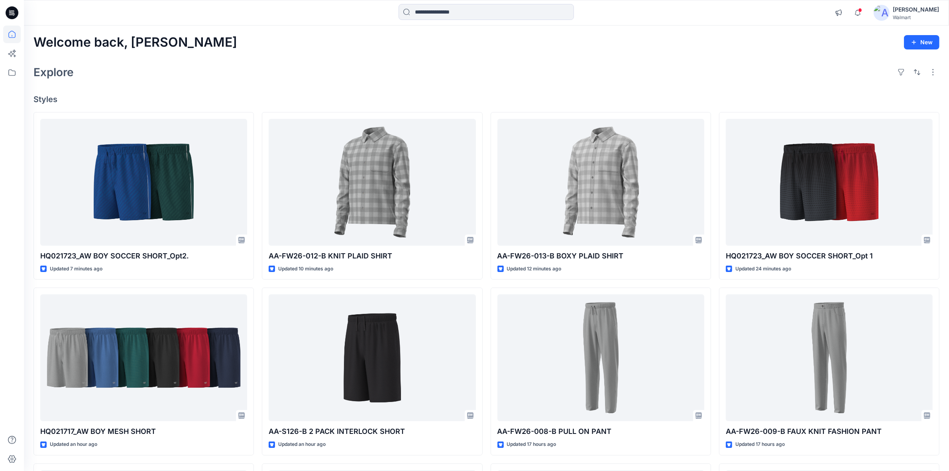
click at [289, 72] on div "Explore" at bounding box center [486, 72] width 906 height 19
click at [262, 40] on div "Welcome back, Shabbir New" at bounding box center [486, 42] width 906 height 15
click at [273, 42] on div "Welcome back, Shabbir New" at bounding box center [486, 42] width 906 height 15
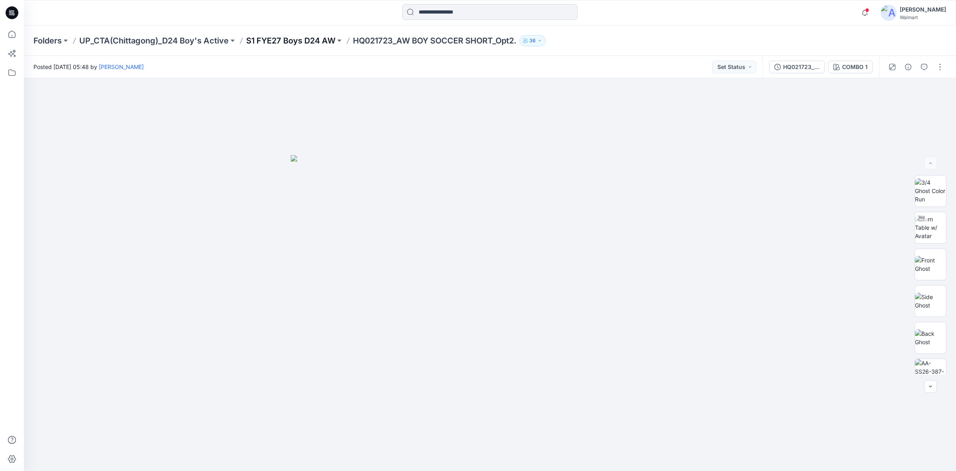
click at [308, 37] on p "S1 FYE27 Boys D24 AW" at bounding box center [290, 40] width 89 height 11
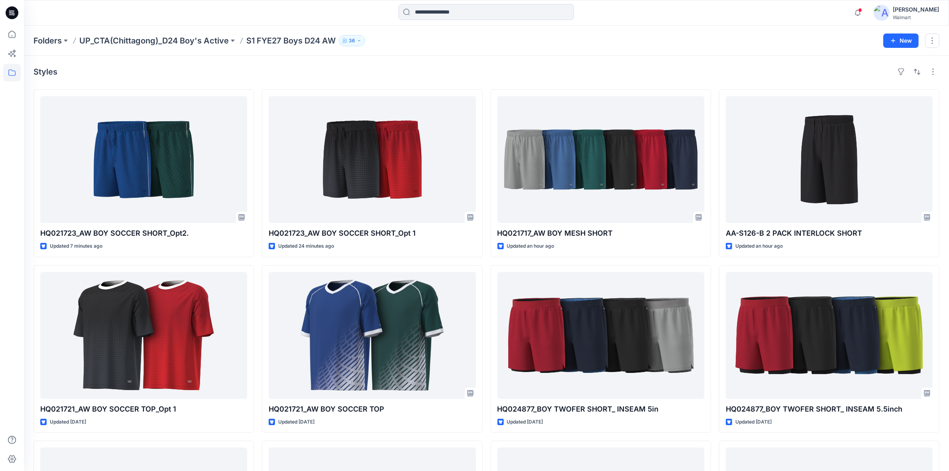
click at [427, 60] on div "Styles HQ021723_AW BOY SOCCER SHORT_Opt2. Updated 7 minutes ago HQ021721_AW BOY…" at bounding box center [486, 351] width 925 height 590
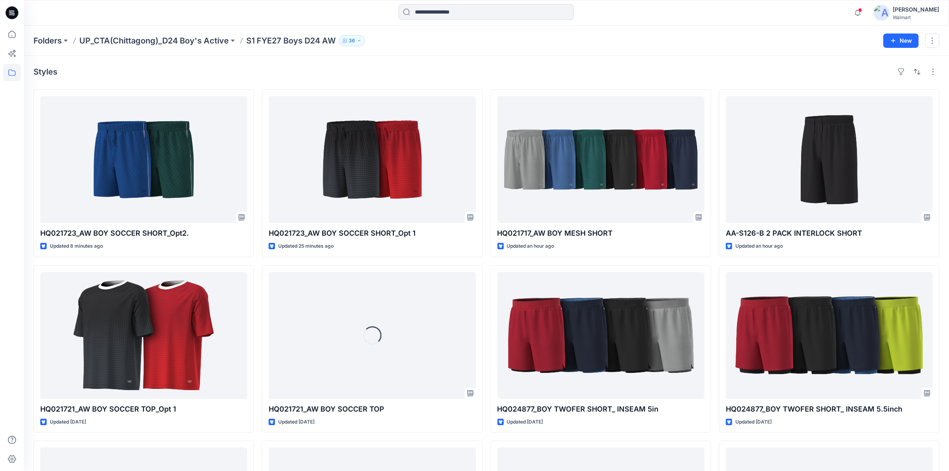
click at [356, 21] on div at bounding box center [486, 13] width 462 height 18
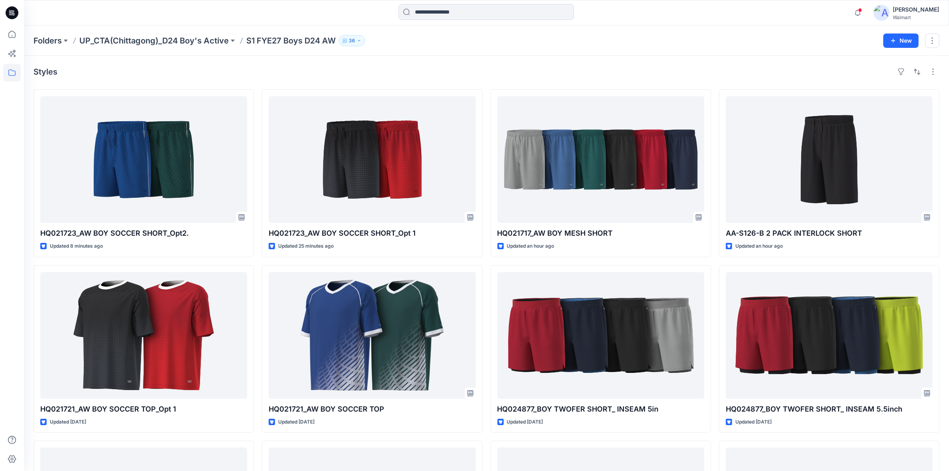
click at [323, 8] on div at bounding box center [486, 13] width 462 height 18
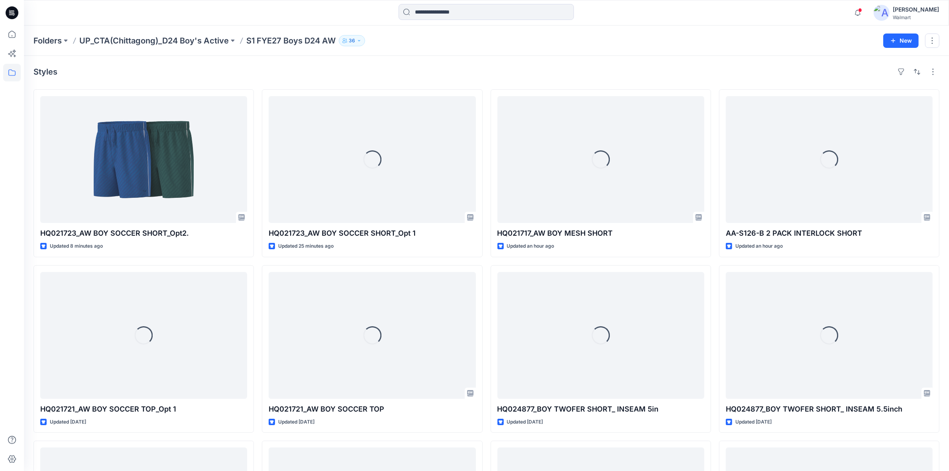
click at [313, 13] on div at bounding box center [486, 13] width 462 height 18
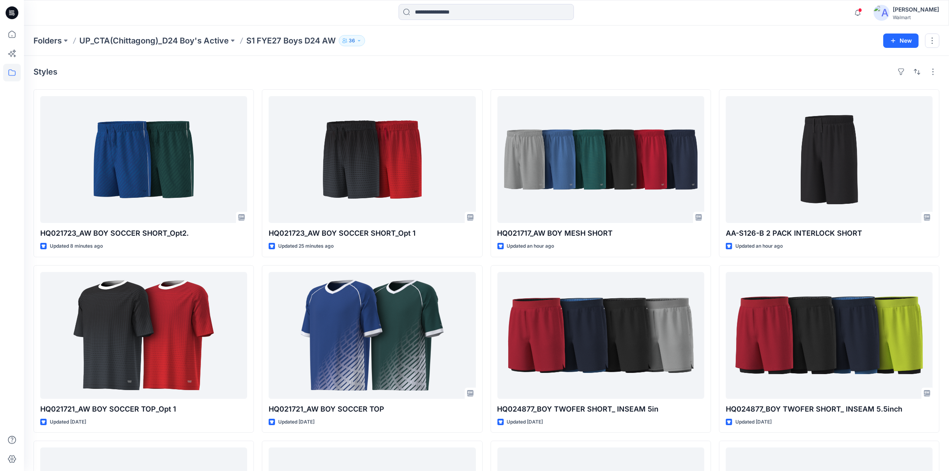
click at [405, 69] on div "Styles" at bounding box center [486, 71] width 906 height 13
click at [478, 53] on div "Folders UP_CTA(Chittagong)_D24 Boy's Active S1 FYE27 Boys D24 AW 36 New" at bounding box center [486, 40] width 925 height 30
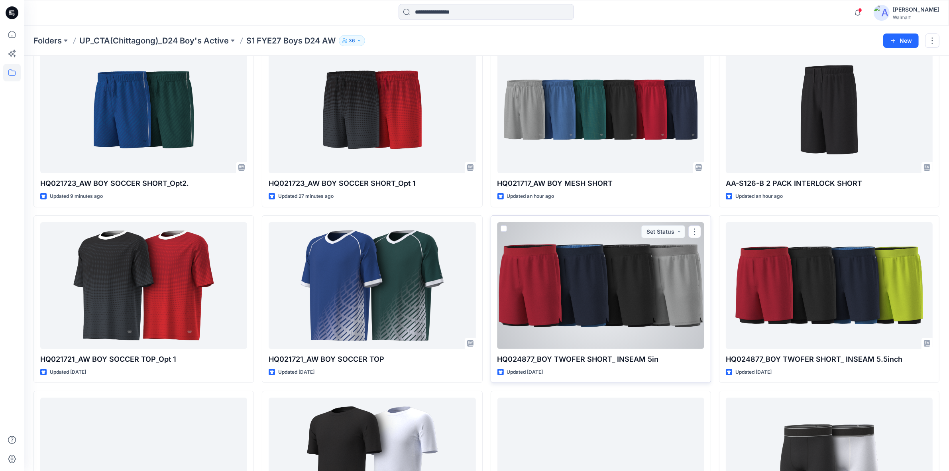
scroll to position [100, 0]
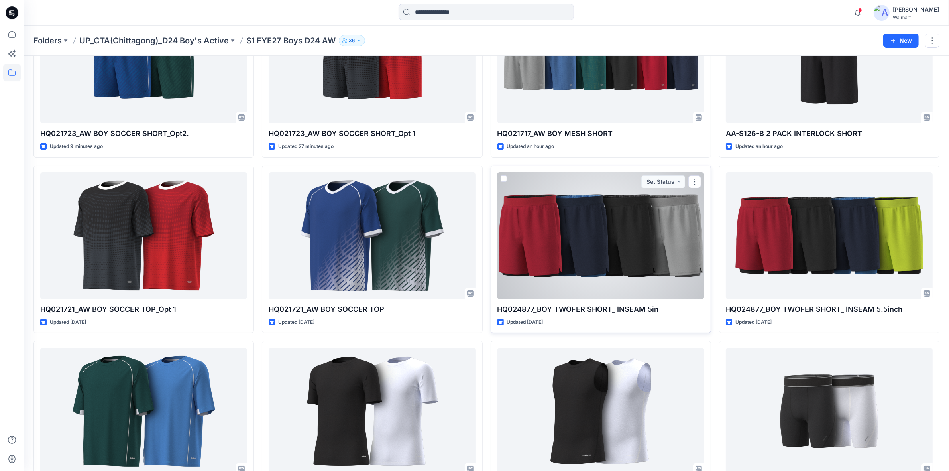
click at [592, 261] on div at bounding box center [600, 235] width 207 height 127
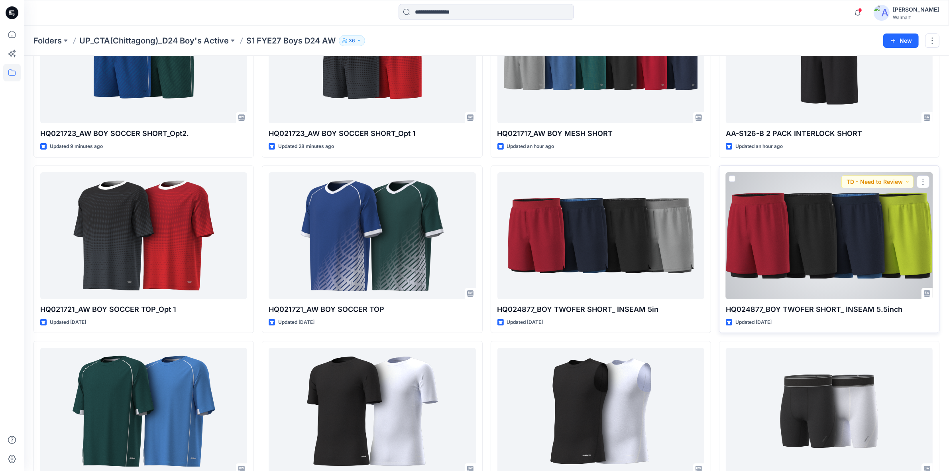
click at [787, 266] on div at bounding box center [829, 235] width 207 height 127
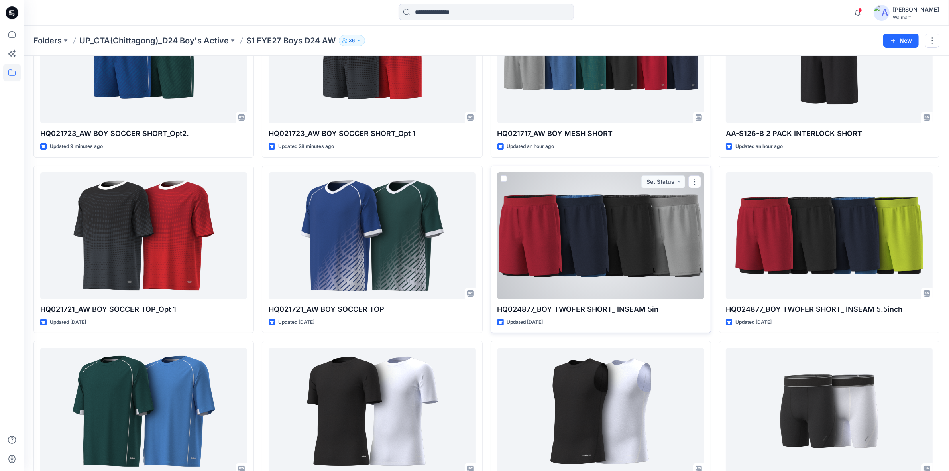
click at [584, 242] on div at bounding box center [600, 235] width 207 height 127
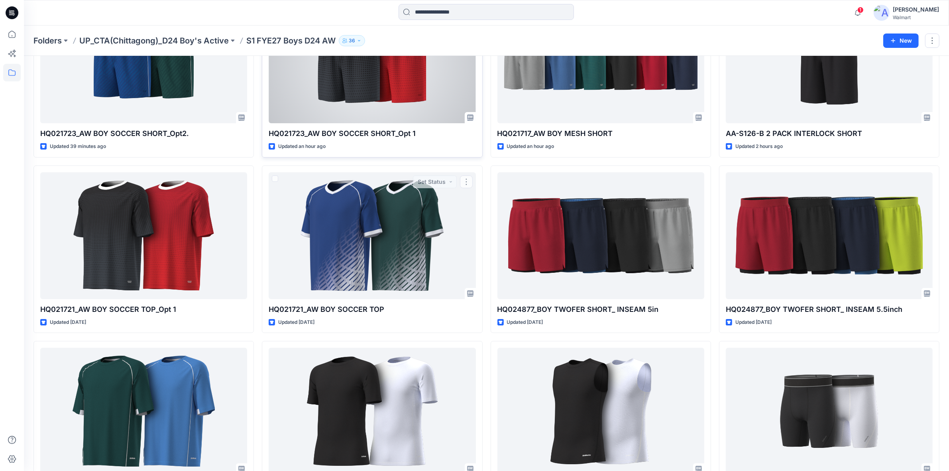
scroll to position [0, 0]
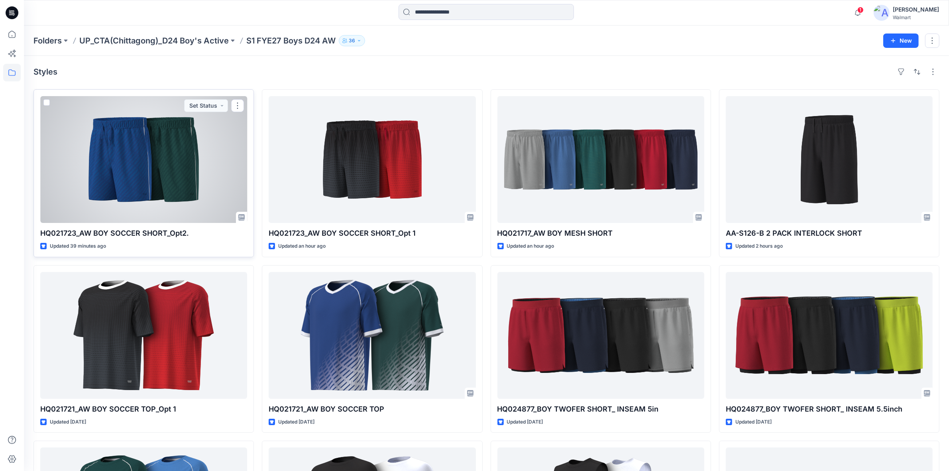
click at [205, 171] on div at bounding box center [143, 159] width 207 height 127
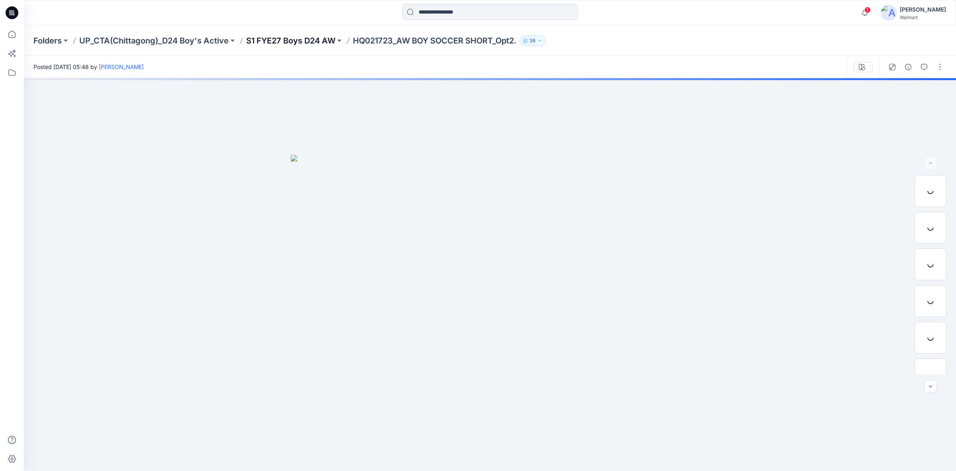
click at [303, 38] on p "S1 FYE27 Boys D24 AW" at bounding box center [290, 40] width 89 height 11
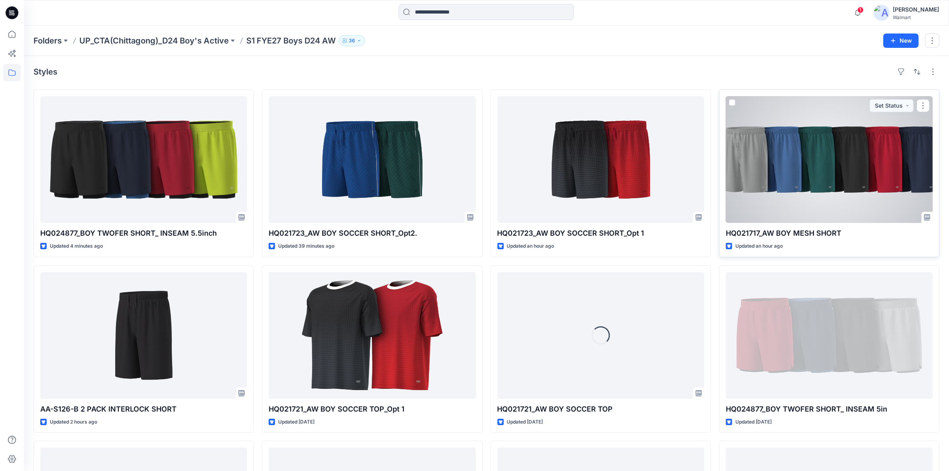
click at [875, 202] on div at bounding box center [829, 159] width 207 height 127
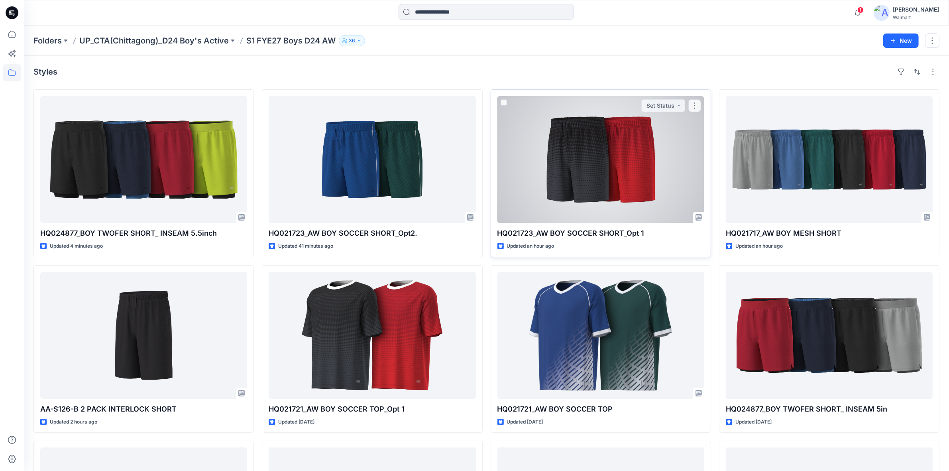
click at [618, 162] on div at bounding box center [600, 159] width 207 height 127
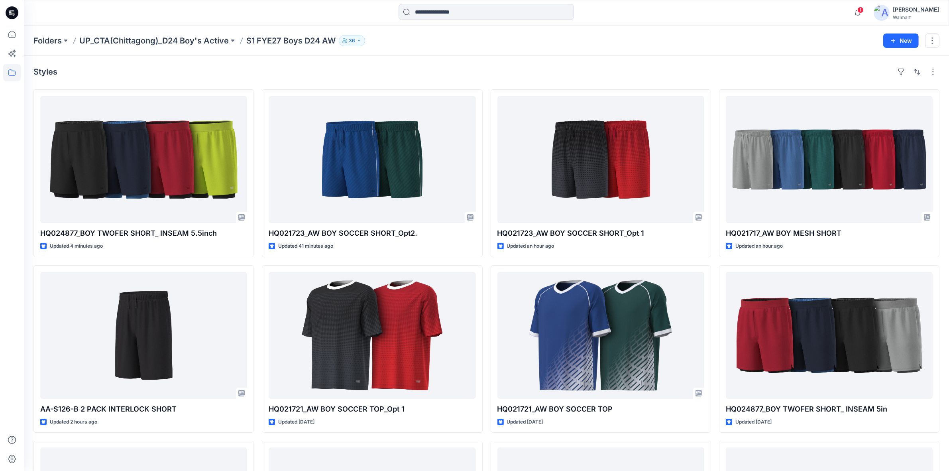
click at [398, 61] on div "Styles HQ024877_BOY TWOFER SHORT_ INSEAM 5.5inch Updated 4 minutes ago AA-S126-…" at bounding box center [486, 351] width 925 height 590
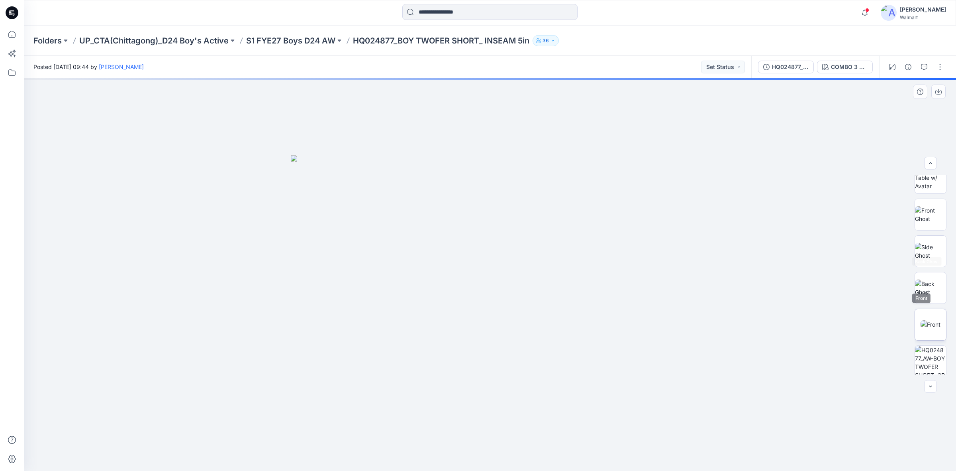
scroll to position [126, 0]
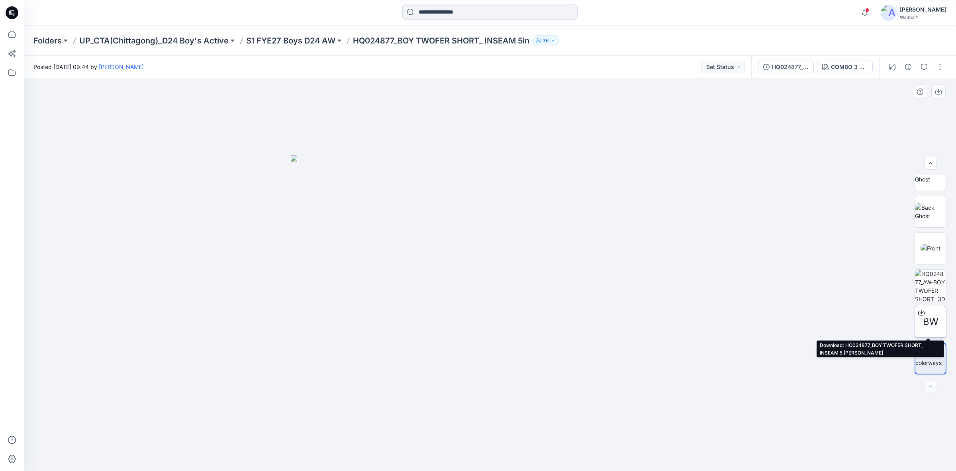
click at [933, 306] on div "BW" at bounding box center [931, 322] width 32 height 32
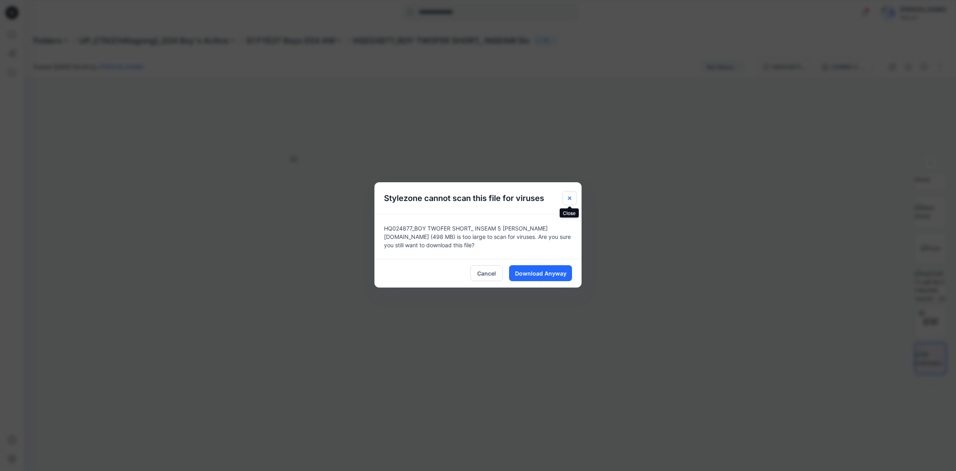
click at [572, 195] on icon "Close" at bounding box center [570, 198] width 6 height 6
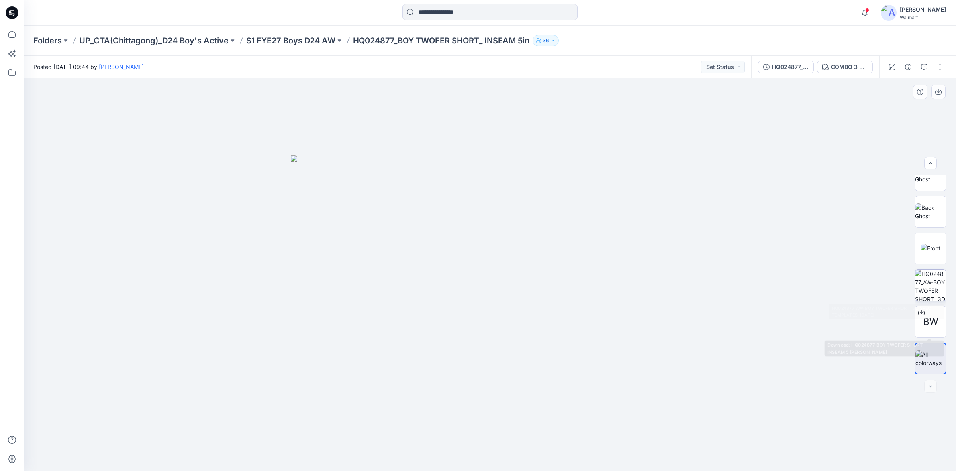
click at [935, 289] on img at bounding box center [930, 284] width 31 height 31
drag, startPoint x: 535, startPoint y: 270, endPoint x: 533, endPoint y: 440, distance: 170.1
click at [533, 440] on img at bounding box center [489, 236] width 899 height 469
click at [355, 351] on img at bounding box center [489, 235] width 899 height 472
click at [789, 38] on div "Folders UP_CTA(Chittagong)_D24 Boy's Active S1 FYE27 Boys D24 AW HQ024877_BOY T…" at bounding box center [458, 40] width 851 height 11
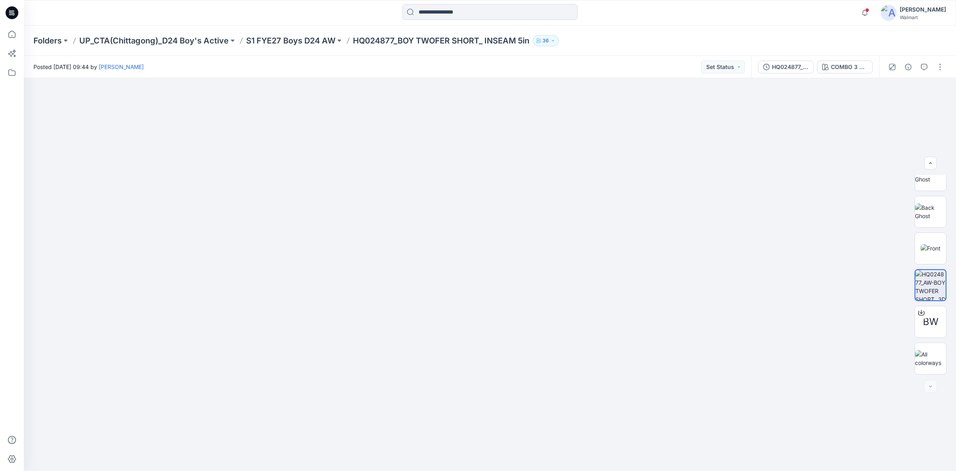
click at [437, 38] on p "HQ024877_BOY TWOFER SHORT_ INSEAM 5in" at bounding box center [441, 40] width 176 height 11
click at [861, 241] on div at bounding box center [490, 274] width 932 height 392
click at [931, 224] on img at bounding box center [930, 227] width 31 height 25
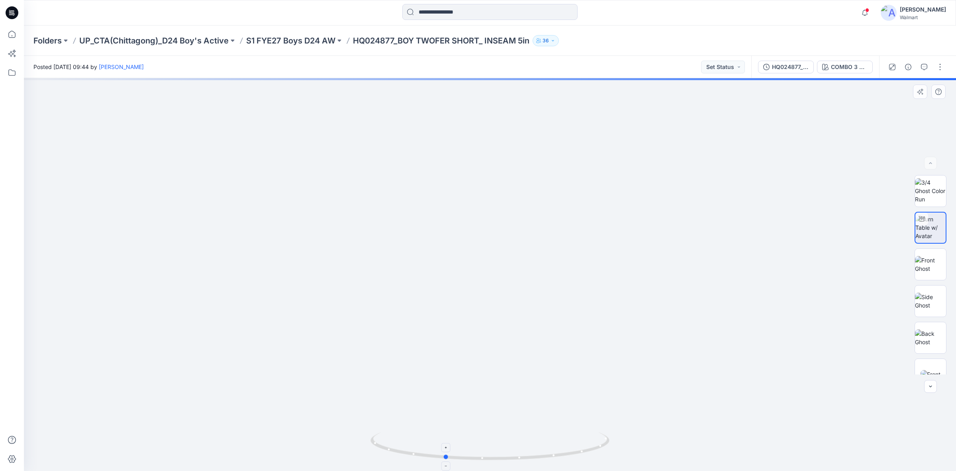
drag, startPoint x: 493, startPoint y: 461, endPoint x: 447, endPoint y: 461, distance: 45.4
click at [447, 461] on icon at bounding box center [491, 447] width 241 height 30
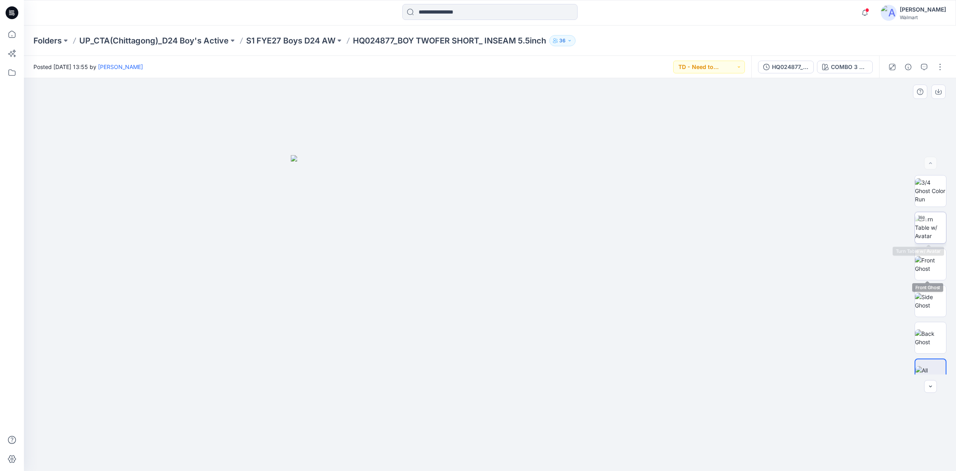
click at [930, 231] on img at bounding box center [930, 227] width 31 height 25
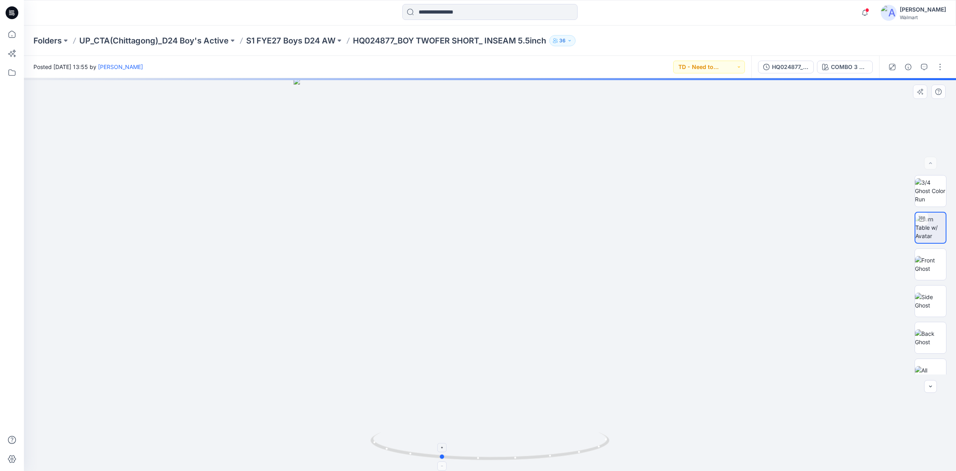
drag, startPoint x: 493, startPoint y: 459, endPoint x: 443, endPoint y: 459, distance: 49.8
click at [443, 459] on icon at bounding box center [491, 447] width 241 height 30
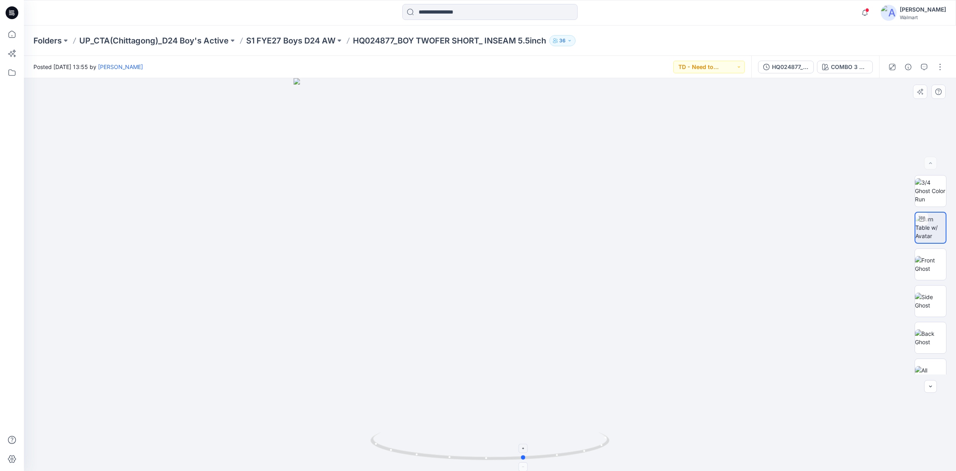
drag, startPoint x: 444, startPoint y: 457, endPoint x: 531, endPoint y: 438, distance: 88.5
click at [529, 457] on icon at bounding box center [491, 447] width 241 height 30
click at [796, 71] on div "HQ024877_BOY TWOFER SHORT_ INSEAM 5 [PERSON_NAME]" at bounding box center [790, 67] width 37 height 9
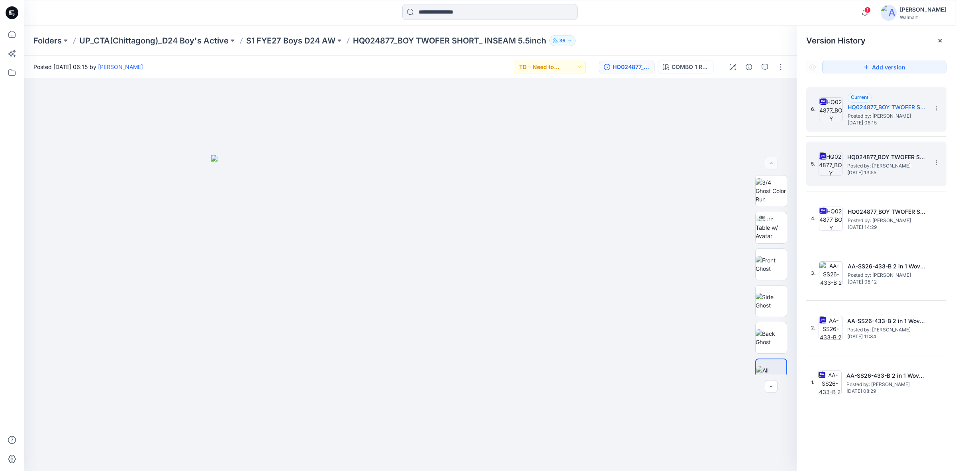
click at [870, 167] on span "Posted by: Shabbir Hashmi" at bounding box center [887, 166] width 80 height 8
click at [874, 112] on span "Posted by: Shabbir Hashmi" at bounding box center [888, 116] width 80 height 8
click at [943, 38] on icon at bounding box center [940, 40] width 6 height 6
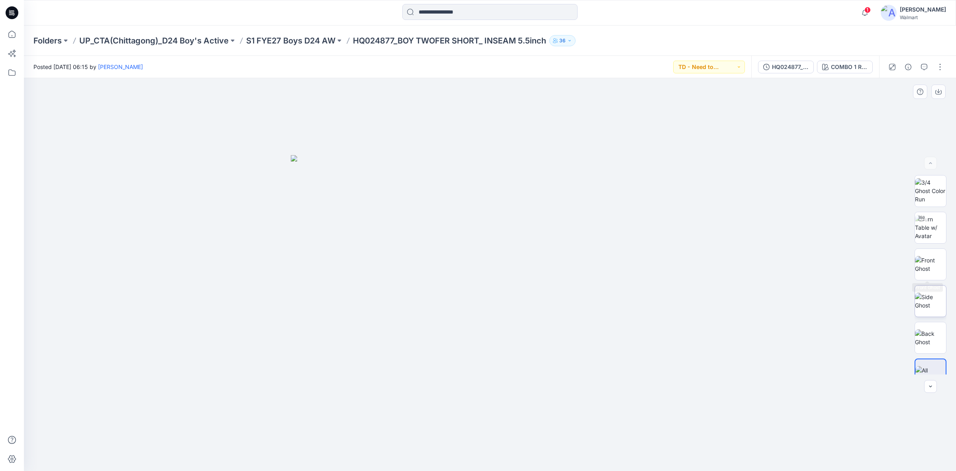
scroll to position [16, 0]
click at [939, 68] on button "button" at bounding box center [940, 67] width 13 height 13
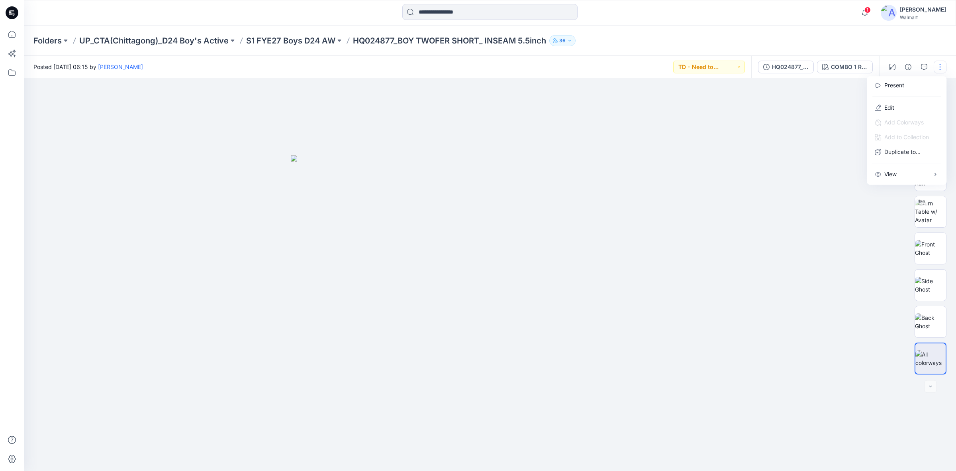
click at [795, 73] on div "HQ024877_BOY TWOFER SHORT_ INSEAM 5 minch COMBO 1 RICH BLACK" at bounding box center [815, 67] width 128 height 22
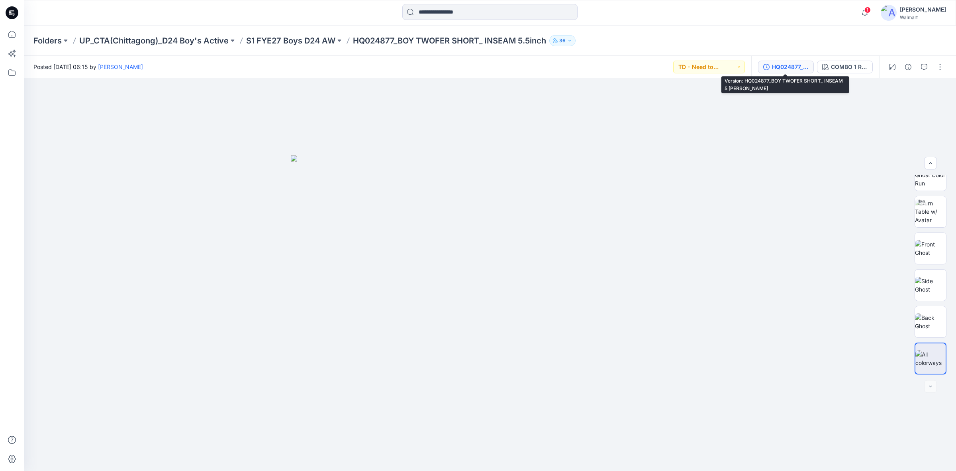
click at [792, 66] on div "HQ024877_BOY TWOFER SHORT_ INSEAM 5 [PERSON_NAME]" at bounding box center [790, 67] width 37 height 9
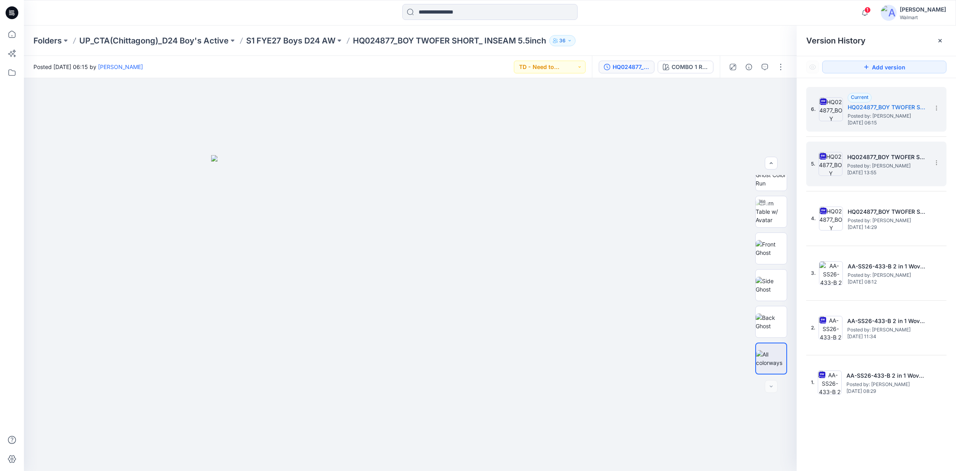
click at [871, 165] on span "Posted by: [PERSON_NAME]" at bounding box center [887, 166] width 80 height 8
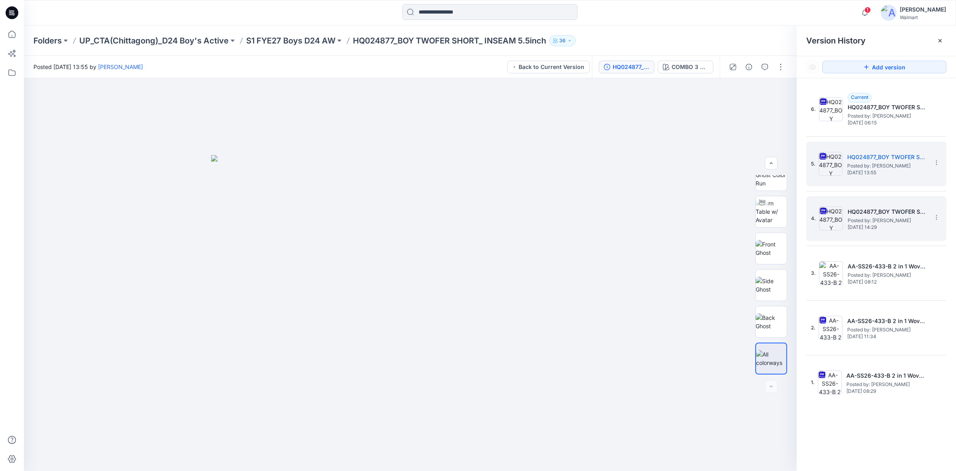
click at [870, 220] on span "Posted by: [PERSON_NAME]" at bounding box center [888, 220] width 80 height 8
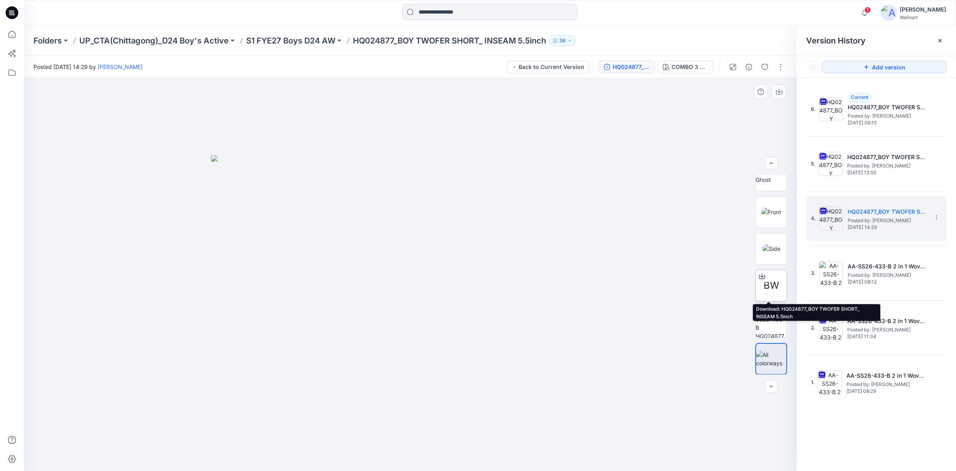
scroll to position [0, 0]
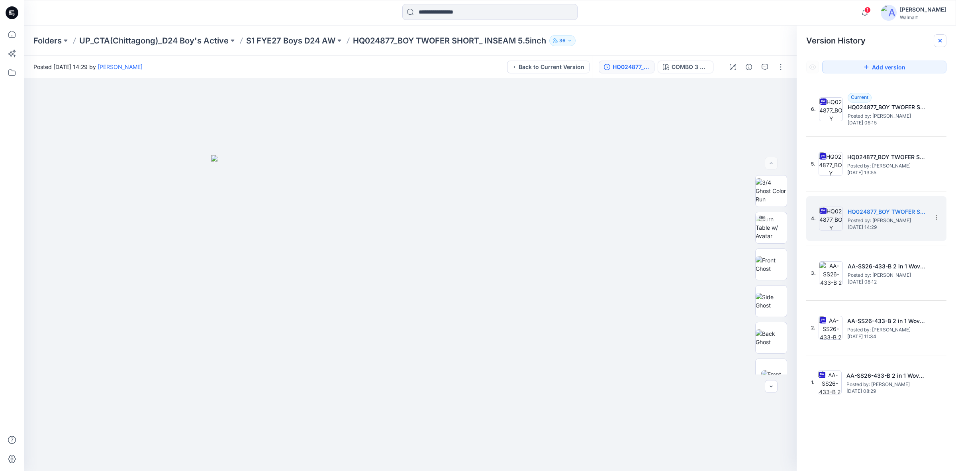
click at [941, 39] on icon at bounding box center [940, 40] width 3 height 3
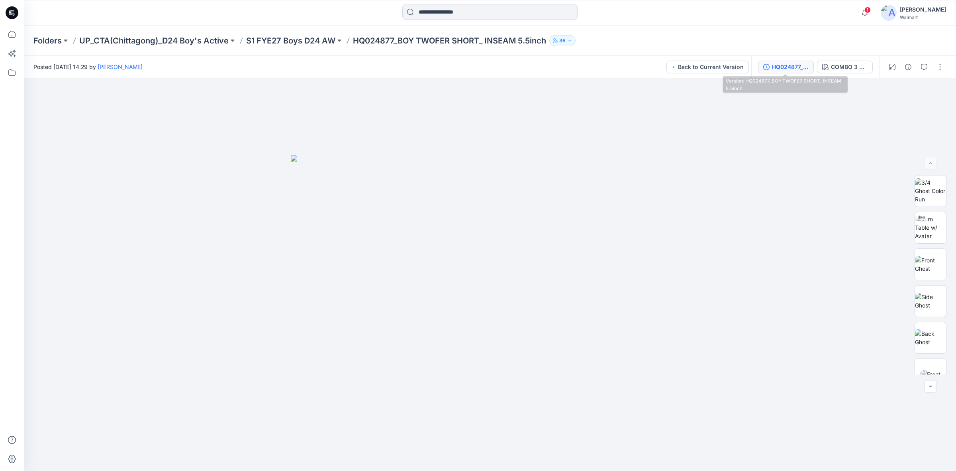
click at [791, 70] on div "HQ024877_BOY TWOFER SHORT_ INSEAM 5.5inch" at bounding box center [790, 67] width 37 height 9
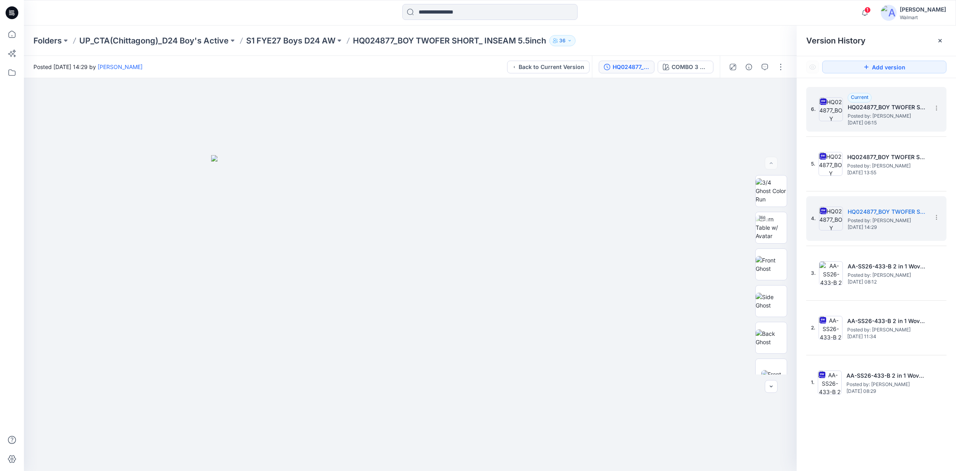
click at [898, 116] on span "Posted by: [PERSON_NAME]" at bounding box center [888, 116] width 80 height 8
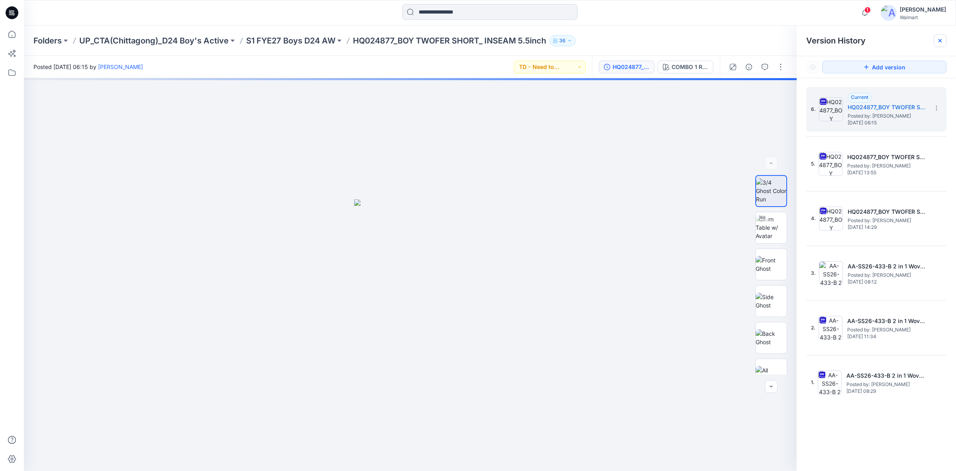
click at [939, 40] on icon at bounding box center [940, 40] width 6 height 6
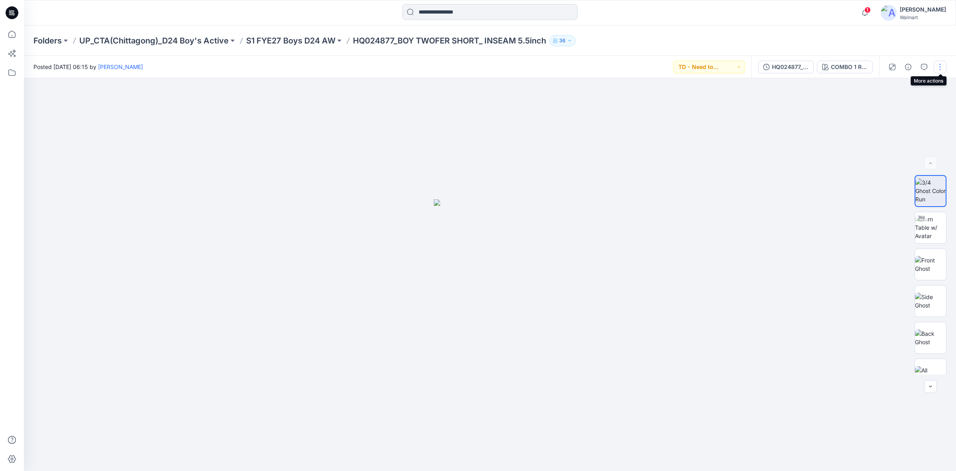
click at [945, 68] on button "button" at bounding box center [940, 67] width 13 height 13
click at [912, 104] on button "Edit" at bounding box center [906, 107] width 73 height 15
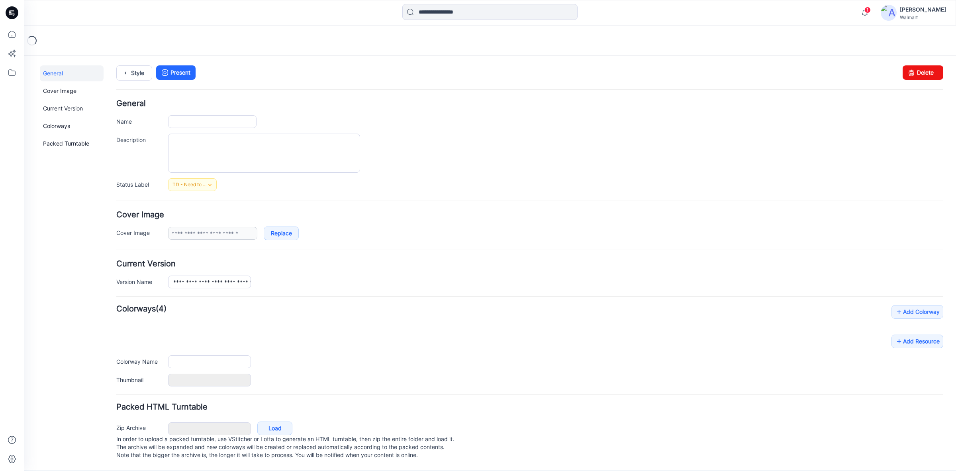
type input "**********"
type textarea "**********"
type input "**********"
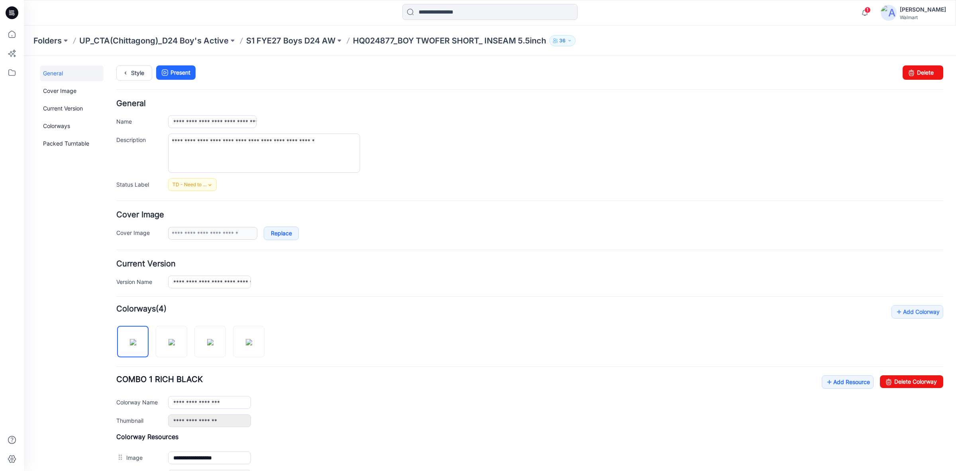
scroll to position [164, 0]
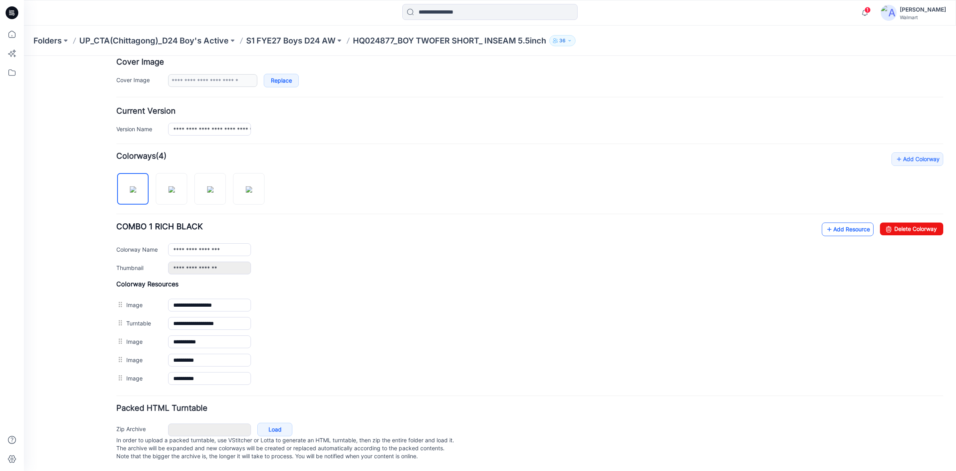
click at [837, 224] on link "Add Resource" at bounding box center [848, 229] width 52 height 14
click at [826, 225] on icon at bounding box center [830, 229] width 8 height 13
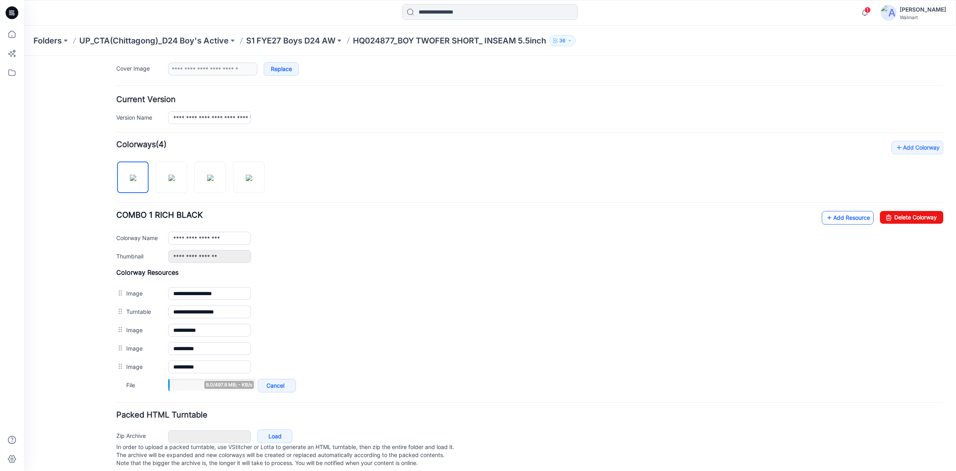
click at [826, 224] on icon at bounding box center [830, 217] width 8 height 13
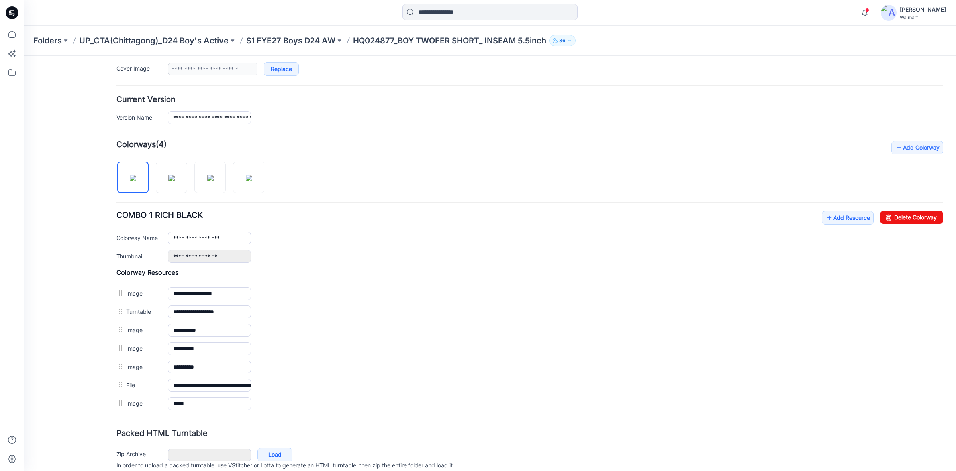
click at [583, 153] on div "**********" at bounding box center [529, 277] width 827 height 272
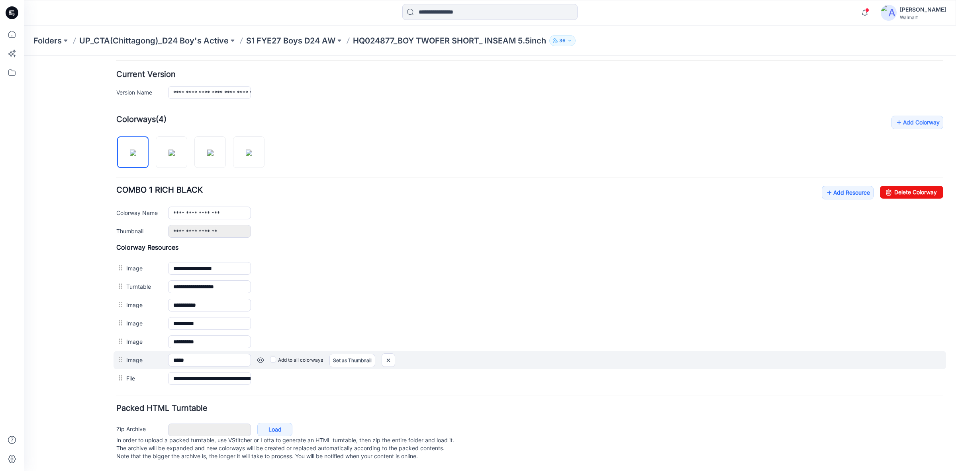
scroll to position [0, 0]
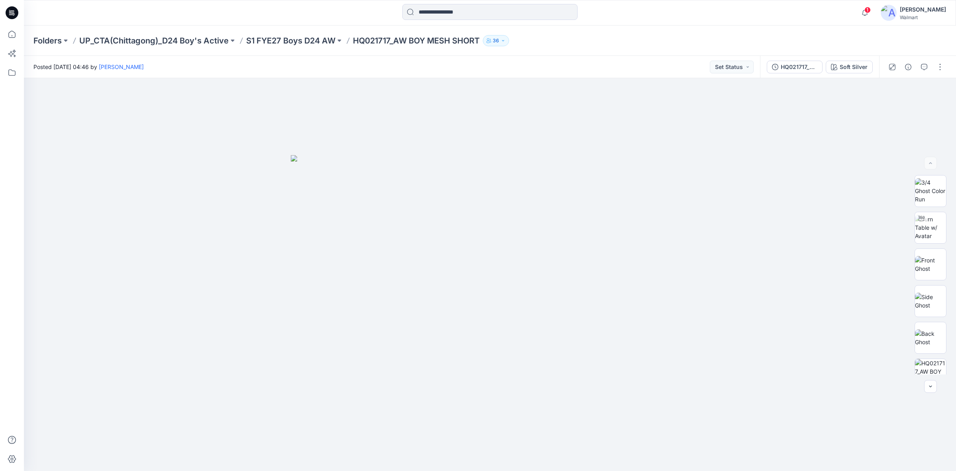
click at [628, 45] on div "Folders UP_CTA(Chittagong)_D24 Boy's Active S1 FYE27 Boys D24 AW HQ021717_AW BO…" at bounding box center [458, 40] width 851 height 11
click at [634, 470] on div at bounding box center [490, 274] width 932 height 392
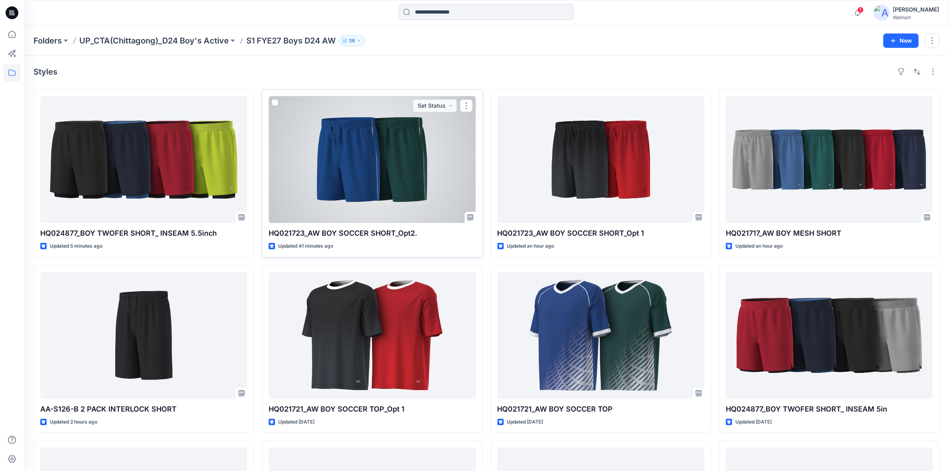
click at [426, 178] on div at bounding box center [372, 159] width 207 height 127
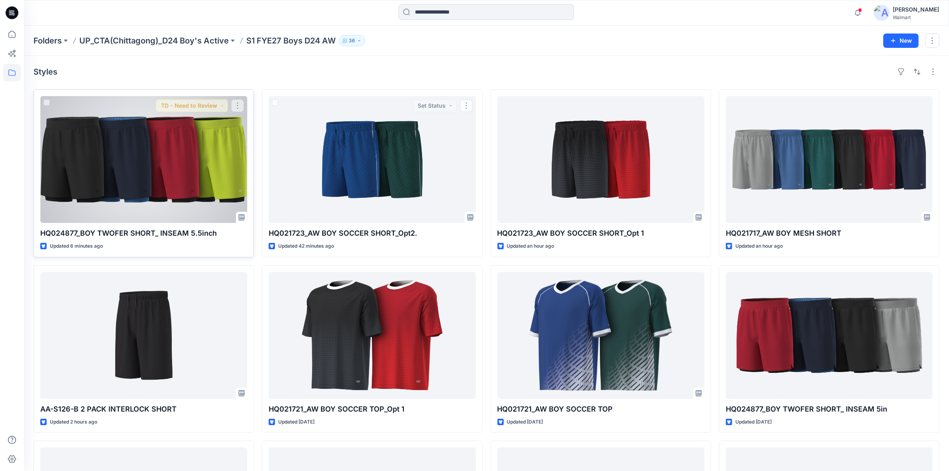
click at [170, 161] on div at bounding box center [143, 159] width 207 height 127
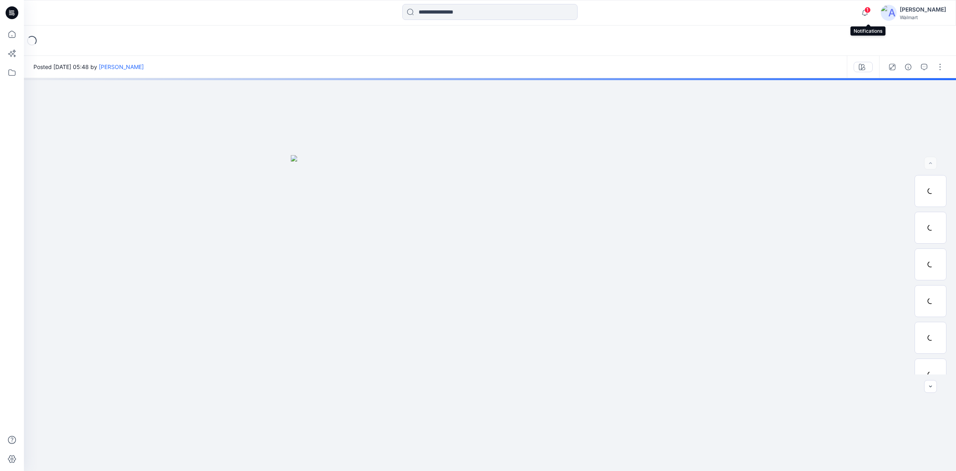
click at [868, 9] on span "1" at bounding box center [868, 10] width 6 height 6
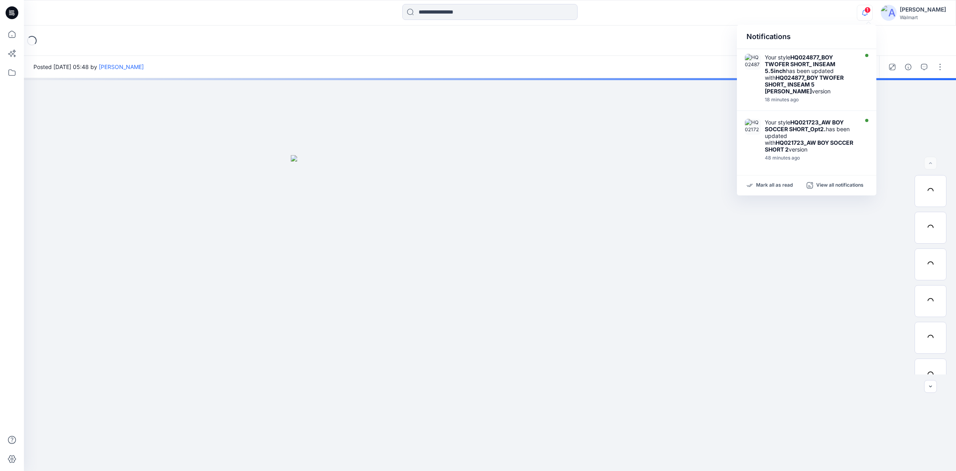
click at [767, 12] on div "1 Notifications Your style HQ024877_BOY TWOFER SHORT_ INSEAM 5.5inch has been u…" at bounding box center [490, 13] width 932 height 18
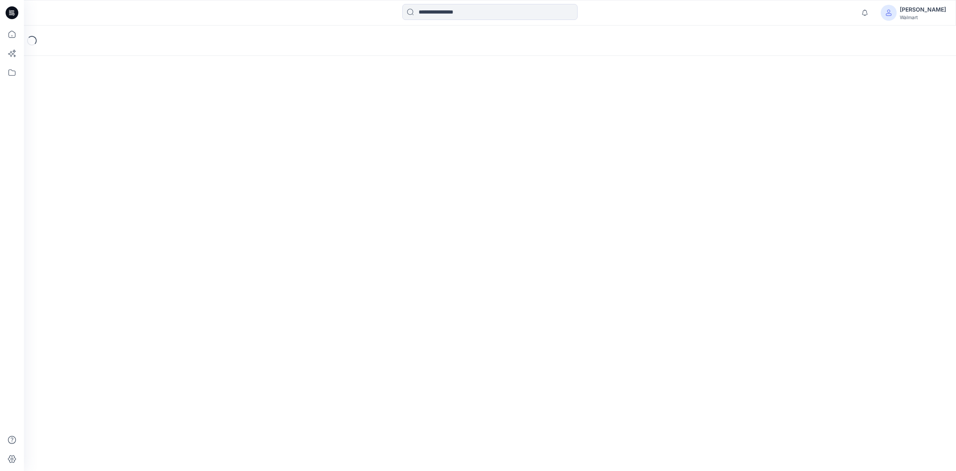
click at [809, 44] on div "Loading..." at bounding box center [490, 40] width 932 height 30
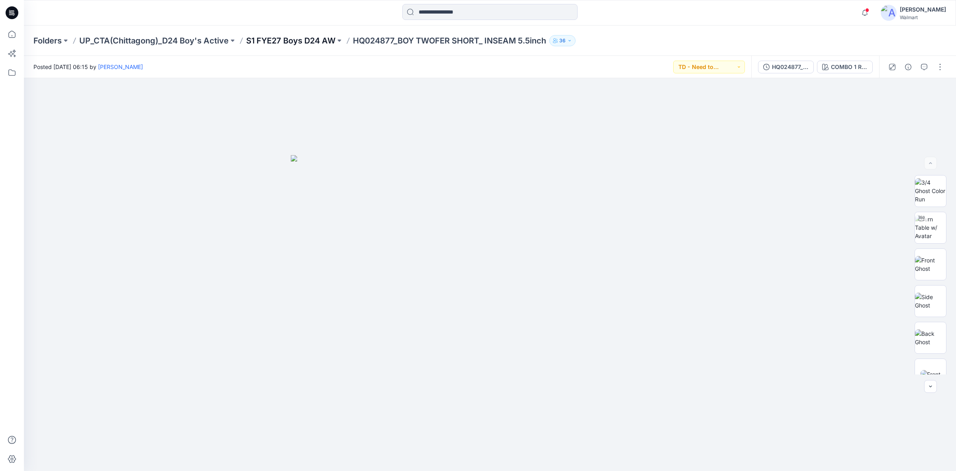
click at [315, 38] on p "S1 FYE27 Boys D24 AW" at bounding box center [290, 40] width 89 height 11
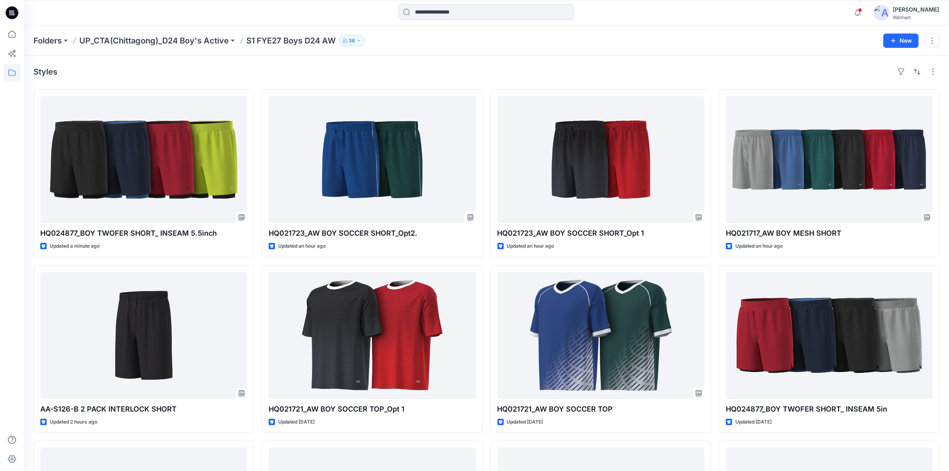
click at [514, 42] on div "Folders UP_CTA(Chittagong)_D24 Boy's Active S1 FYE27 Boys D24 AW 36" at bounding box center [454, 40] width 843 height 11
click at [578, 67] on div "Styles" at bounding box center [486, 71] width 906 height 13
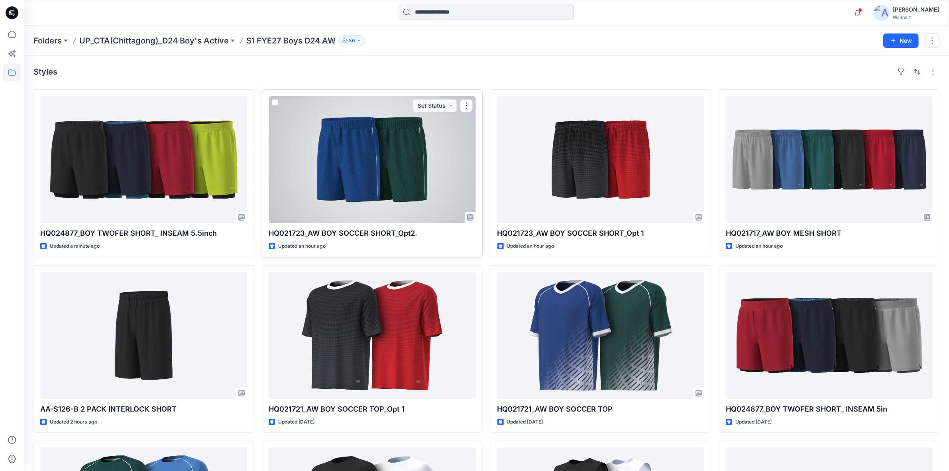
click at [400, 202] on div at bounding box center [372, 159] width 207 height 127
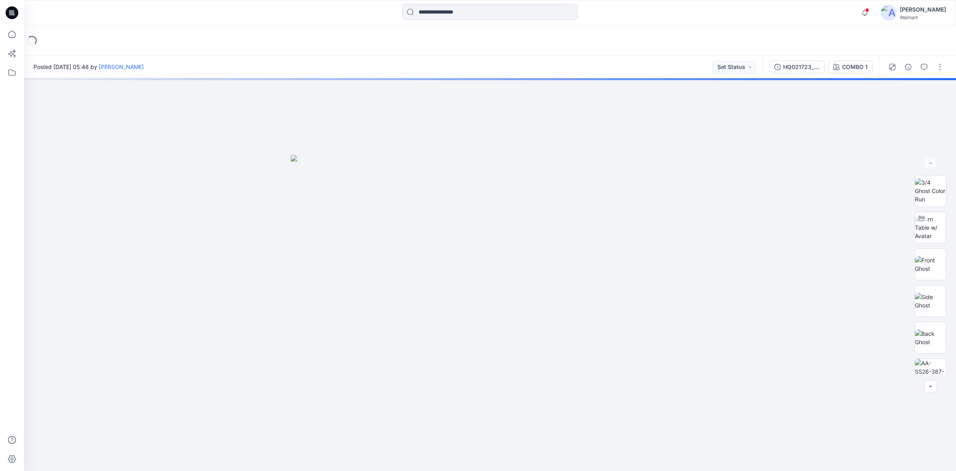
click at [425, 59] on div "Posted [DATE] 05:48 by [PERSON_NAME] Status" at bounding box center [393, 67] width 739 height 22
